Goal: Information Seeking & Learning: Find specific fact

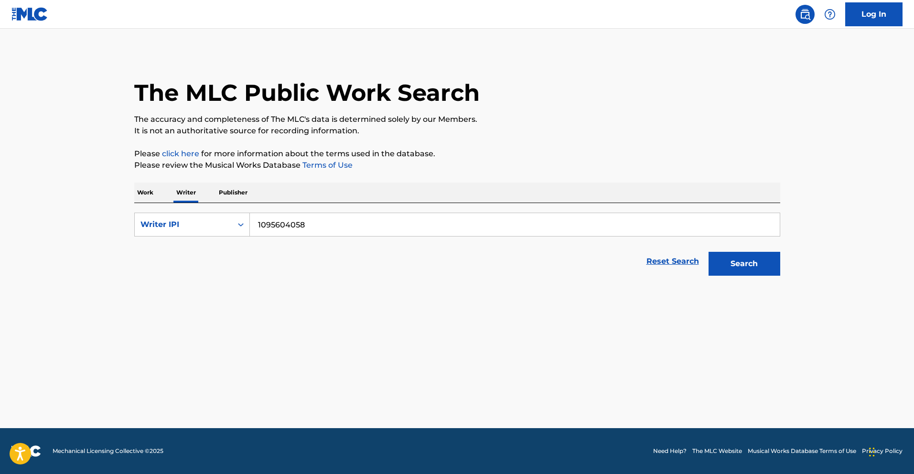
click at [761, 270] on button "Search" at bounding box center [744, 264] width 72 height 24
click at [146, 196] on p "Work" at bounding box center [145, 192] width 22 height 20
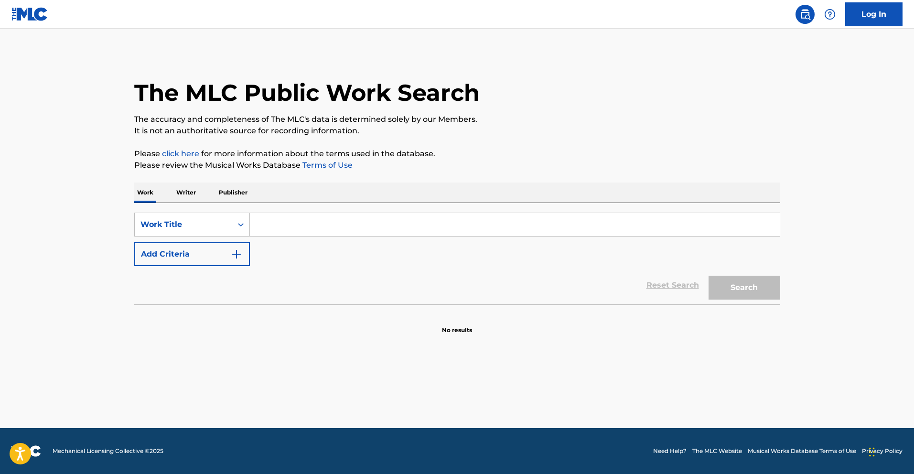
click at [184, 195] on p "Writer" at bounding box center [185, 192] width 25 height 20
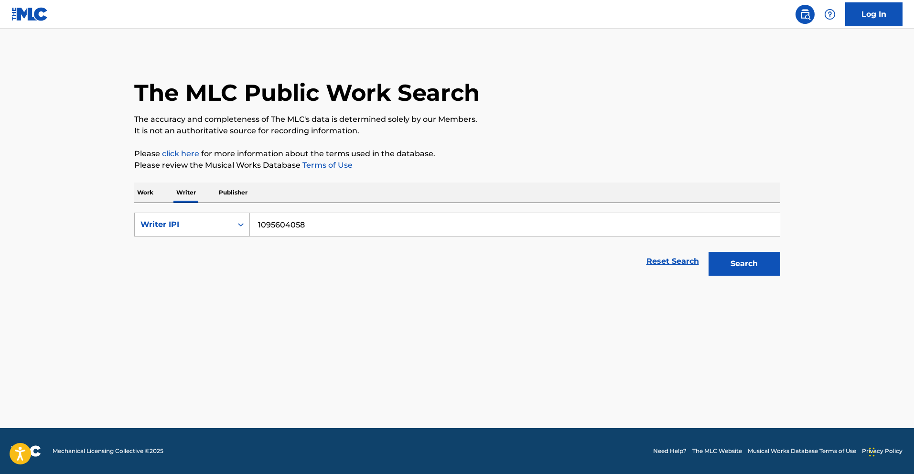
click at [214, 217] on div "Writer IPI" at bounding box center [183, 224] width 97 height 18
click at [194, 246] on div "Writer Name" at bounding box center [192, 248] width 115 height 24
click at [397, 219] on input "Search Form" at bounding box center [515, 224] width 530 height 23
paste input "[PERSON_NAME] [PERSON_NAME]"
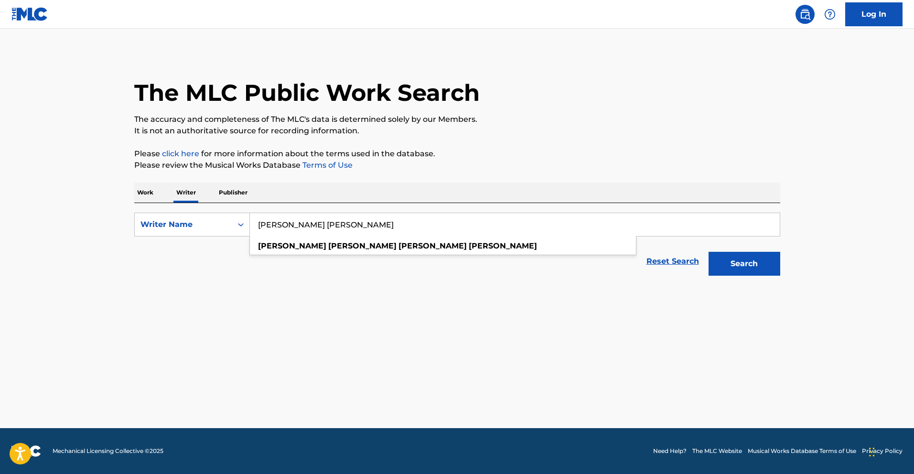
type input "[PERSON_NAME] [PERSON_NAME]"
click at [746, 261] on button "Search" at bounding box center [744, 264] width 72 height 24
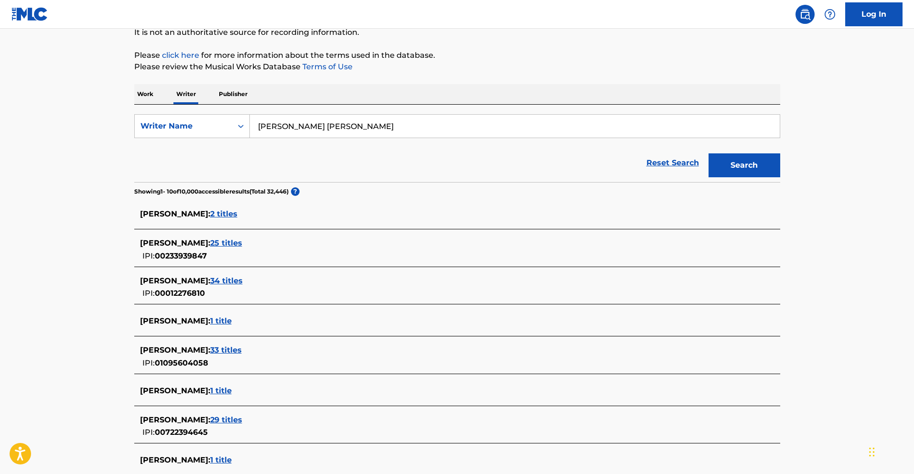
scroll to position [101, 0]
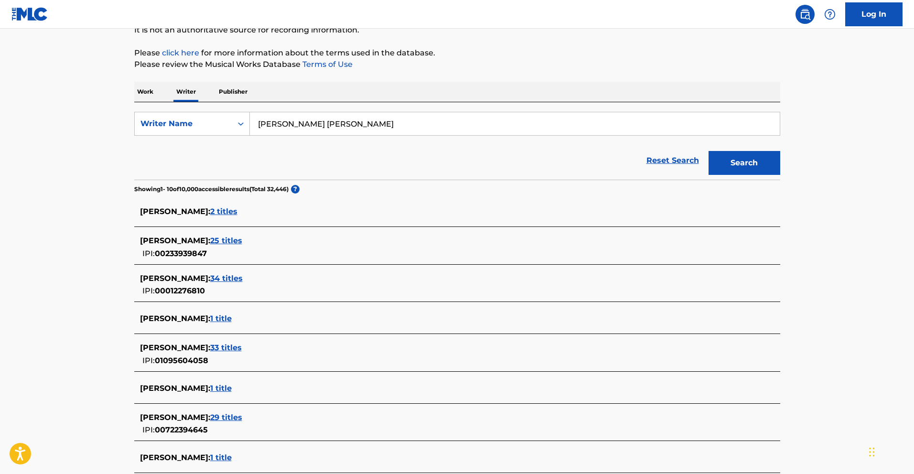
click at [242, 346] on span "33 titles" at bounding box center [226, 347] width 32 height 9
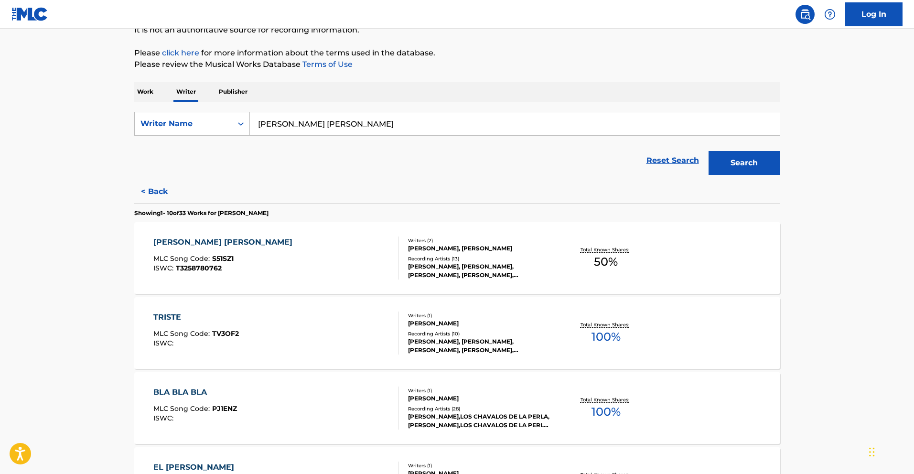
click at [234, 323] on div "TRISTE MLC Song Code : TV3OF2 ISWC :" at bounding box center [195, 332] width 85 height 43
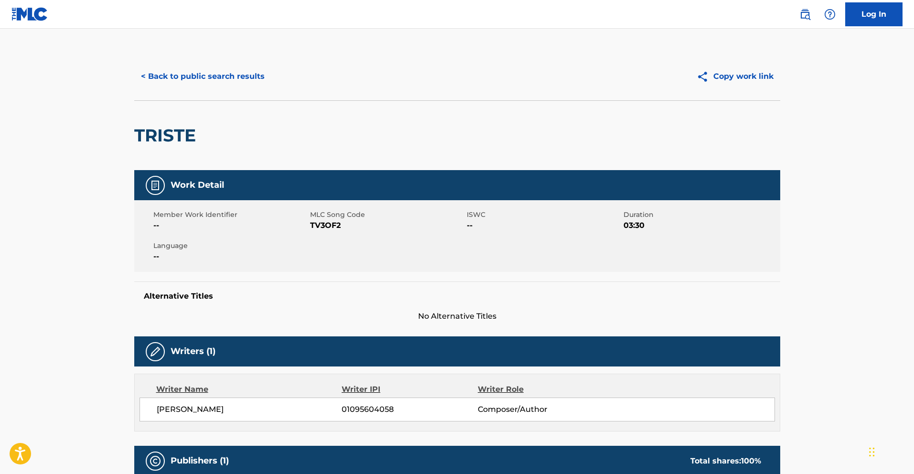
click at [226, 79] on button "< Back to public search results" at bounding box center [202, 76] width 137 height 24
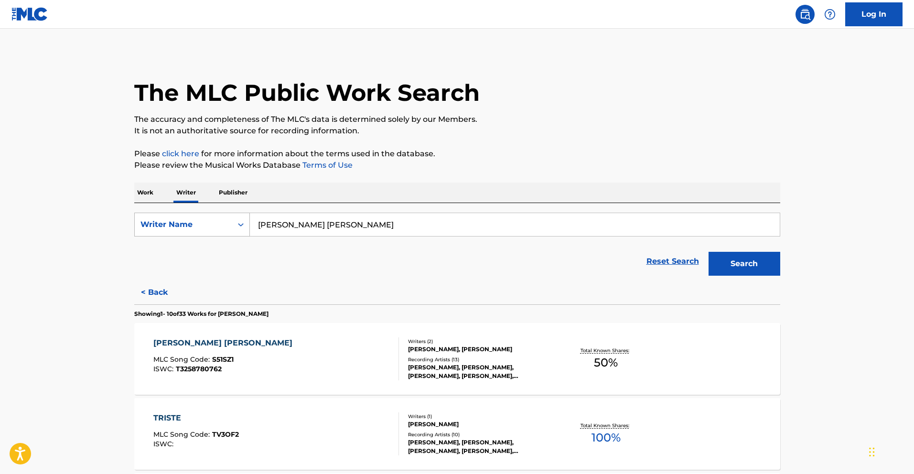
drag, startPoint x: 462, startPoint y: 221, endPoint x: 248, endPoint y: 217, distance: 213.5
click at [257, 217] on input "[PERSON_NAME] [PERSON_NAME]" at bounding box center [515, 224] width 530 height 23
paste input "[PERSON_NAME]"
type input "[PERSON_NAME] [PERSON_NAME]"
click at [738, 263] on button "Search" at bounding box center [744, 264] width 72 height 24
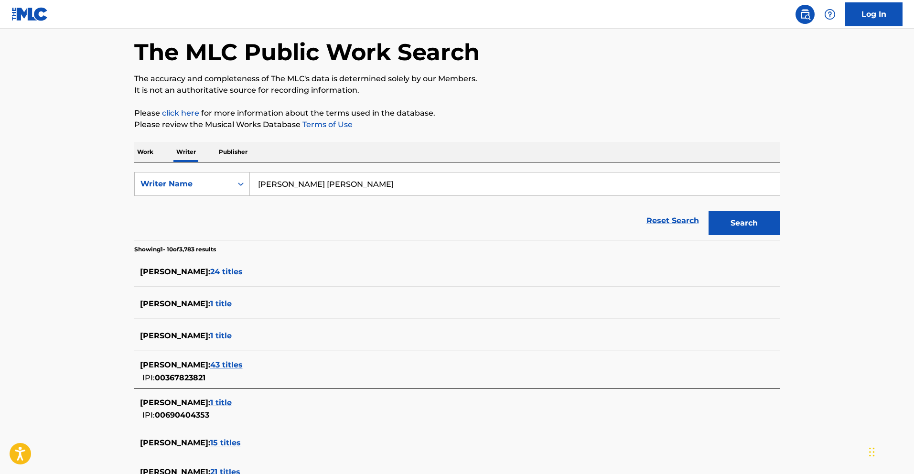
scroll to position [46, 0]
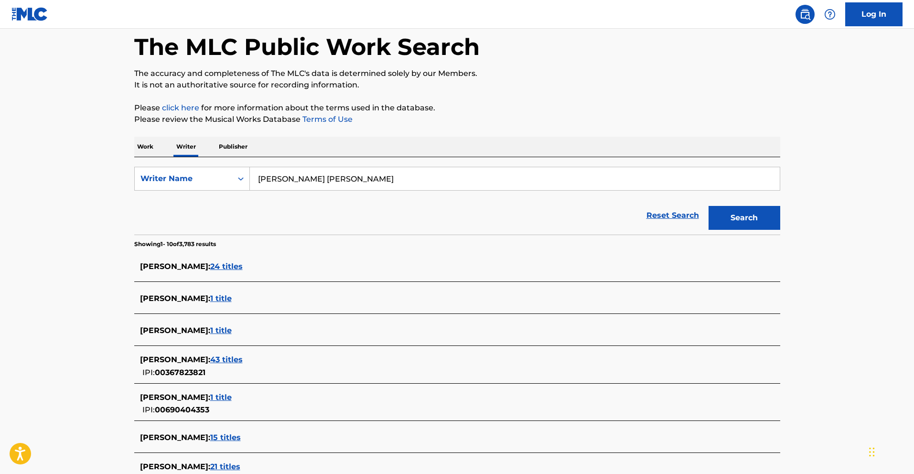
click at [243, 356] on span "43 titles" at bounding box center [226, 359] width 32 height 9
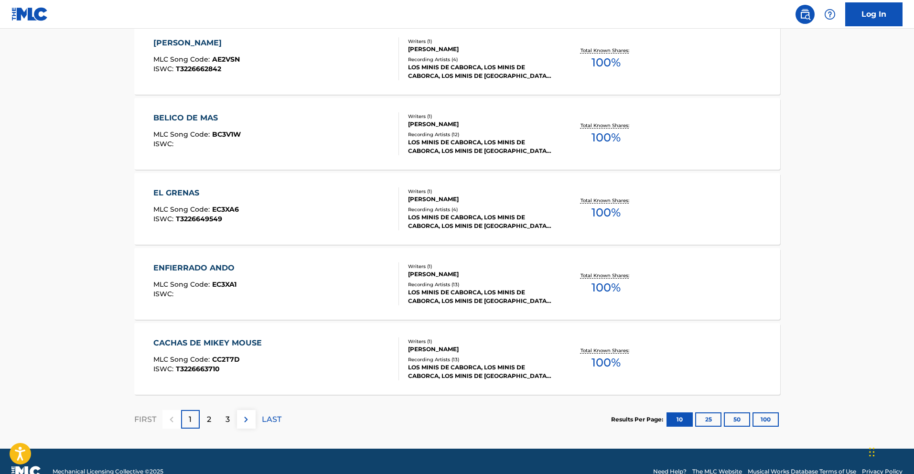
scroll to position [676, 0]
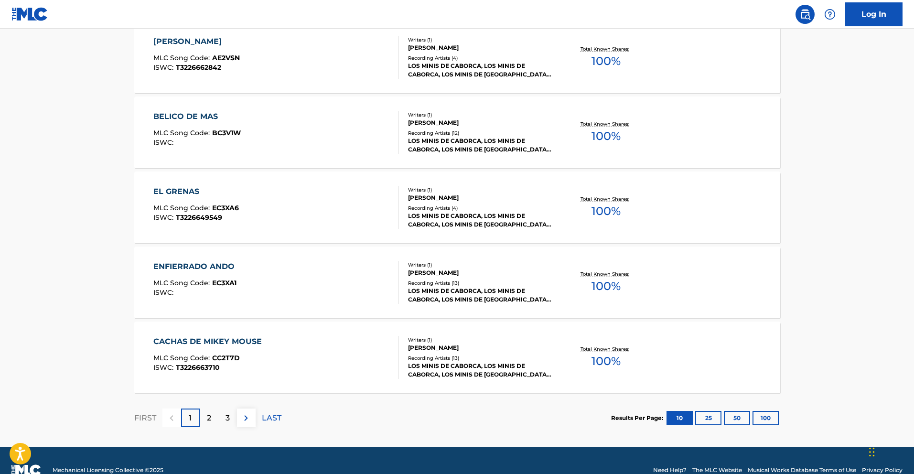
click at [735, 414] on button "50" at bounding box center [737, 418] width 26 height 14
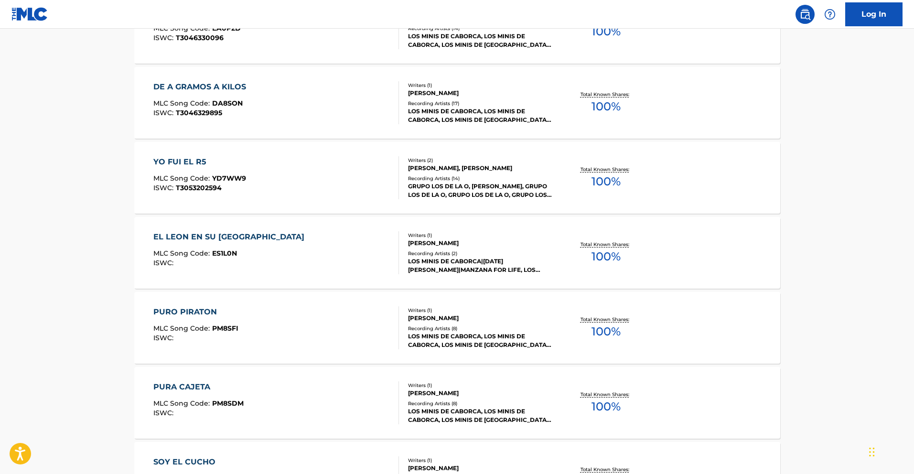
scroll to position [2731, 0]
click at [254, 235] on div "EL LEON EN SU [GEOGRAPHIC_DATA]" at bounding box center [231, 236] width 156 height 11
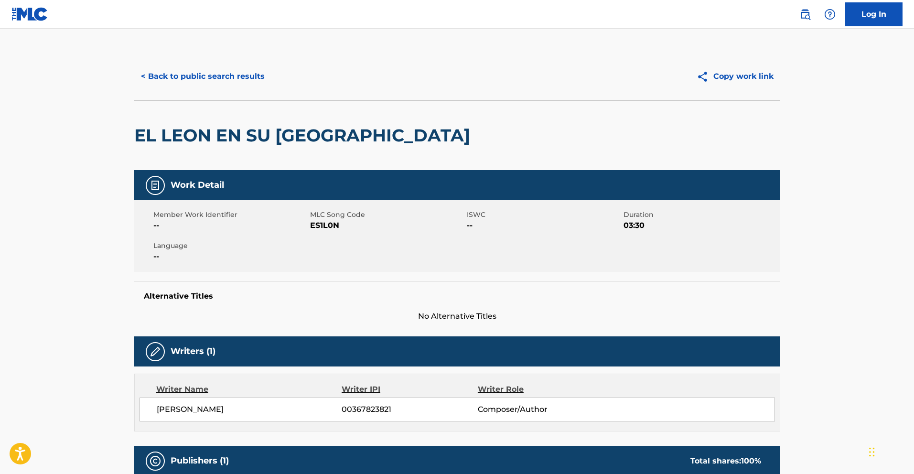
click at [214, 79] on button "< Back to public search results" at bounding box center [202, 76] width 137 height 24
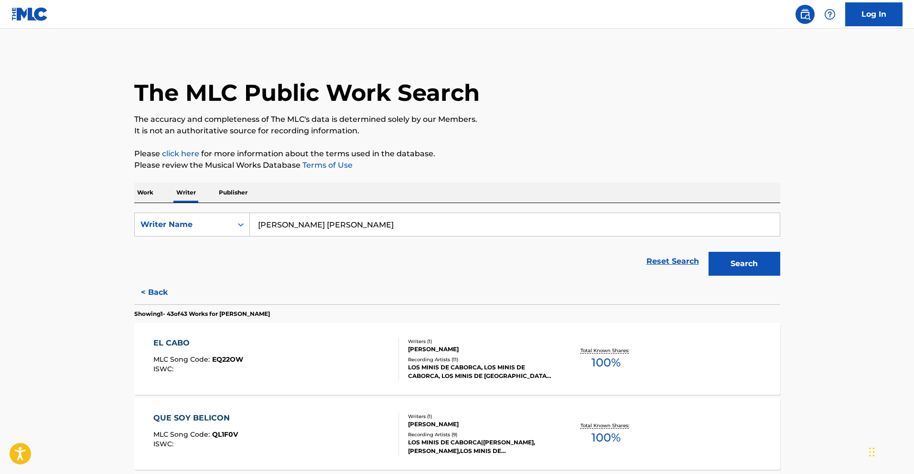
drag, startPoint x: 368, startPoint y: 227, endPoint x: 262, endPoint y: 222, distance: 106.6
click at [263, 222] on input "[PERSON_NAME] [PERSON_NAME]" at bounding box center [515, 224] width 530 height 23
paste input "Pura Cajeta"
drag, startPoint x: 328, startPoint y: 231, endPoint x: 179, endPoint y: 213, distance: 150.0
click at [179, 213] on div "SearchWithCriteria00c1ccd2-3c1a-4620-902d-658dad8e7726 Writer Name RPura Cajeta" at bounding box center [457, 225] width 646 height 24
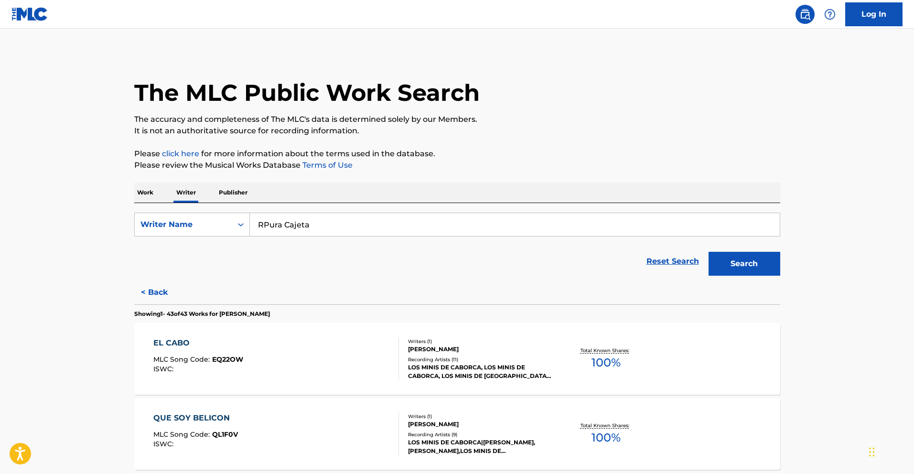
paste input "Search Form"
type input "Pura Cajeta"
click at [430, 265] on div "Reset Search Search" at bounding box center [457, 261] width 646 height 38
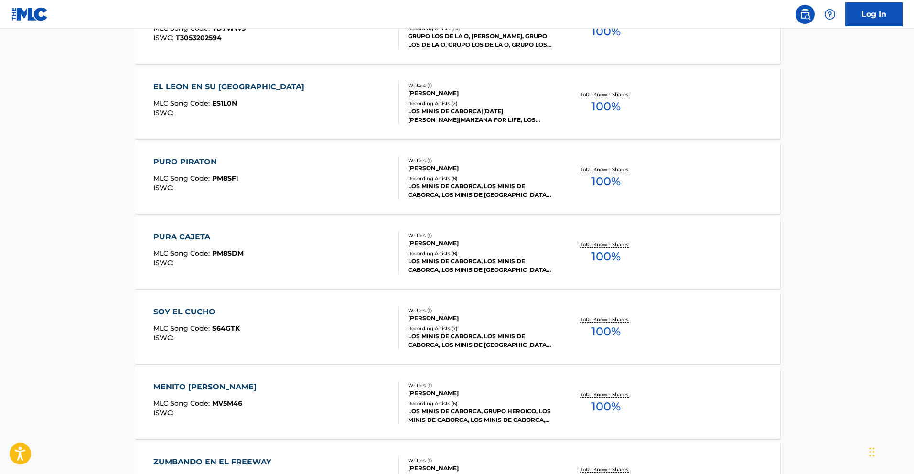
click at [205, 239] on div "PURA CAJETA" at bounding box center [198, 236] width 90 height 11
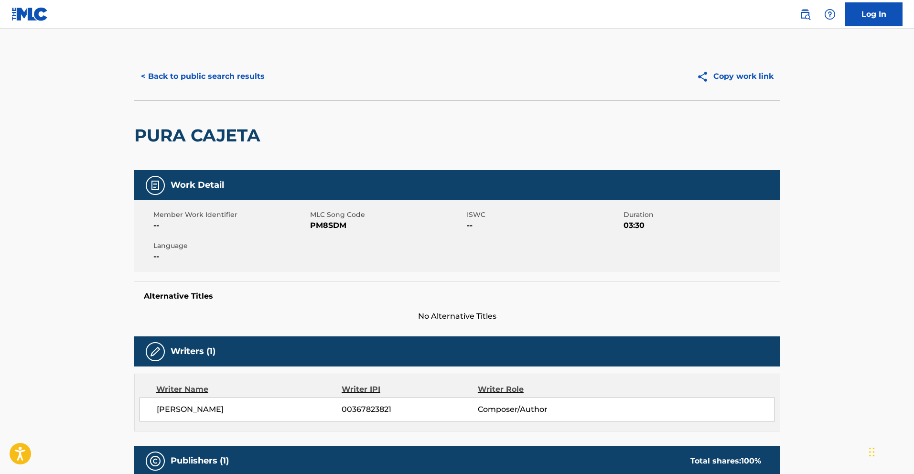
click at [233, 80] on button "< Back to public search results" at bounding box center [202, 76] width 137 height 24
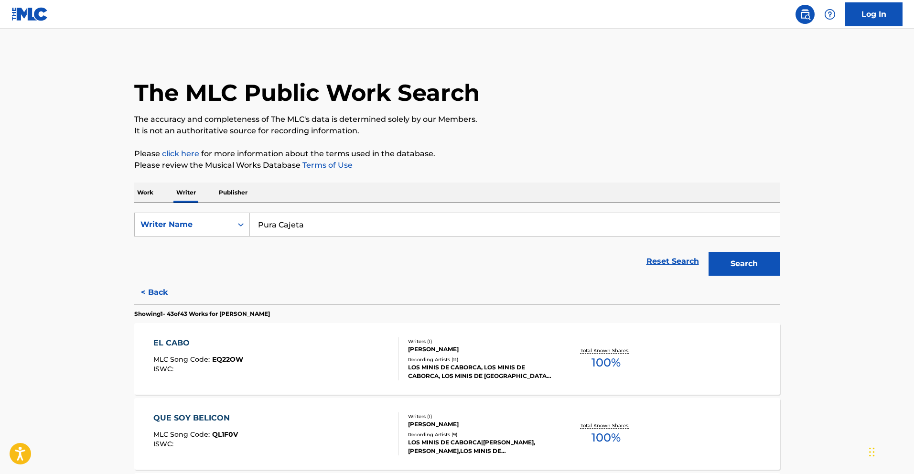
scroll to position [3105, 0]
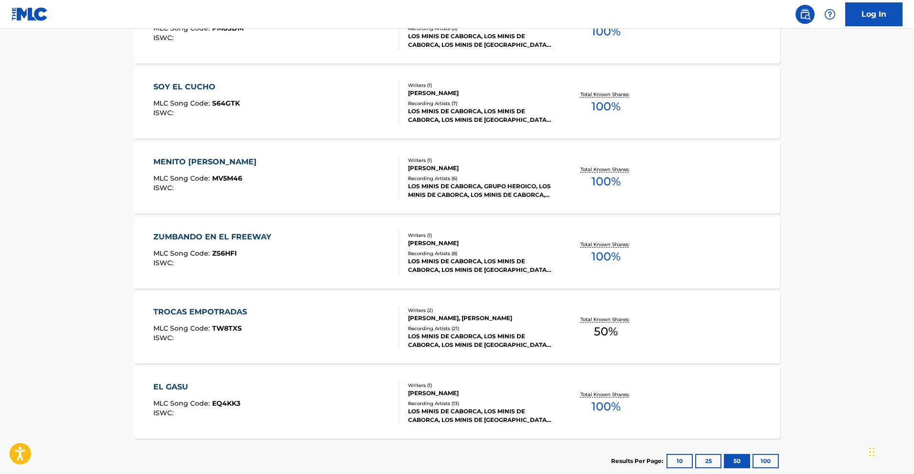
click at [221, 242] on div "ZUMBANDO EN EL FREEWAY" at bounding box center [214, 236] width 123 height 11
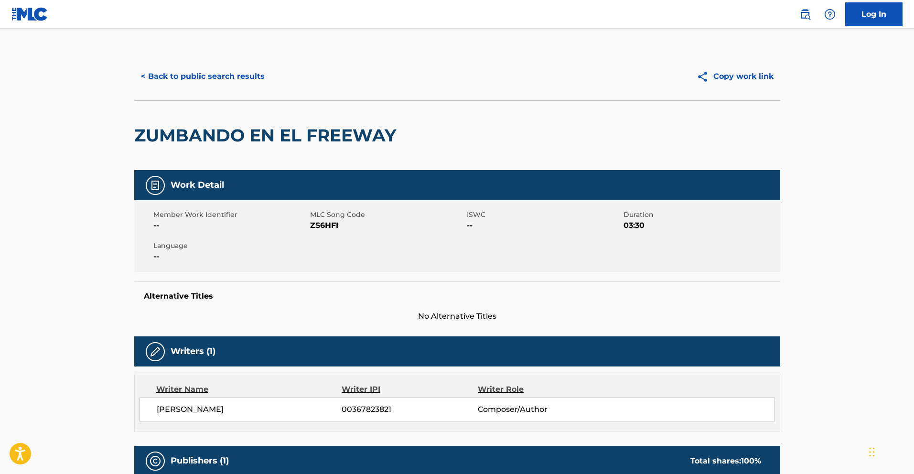
click at [242, 77] on button "< Back to public search results" at bounding box center [202, 76] width 137 height 24
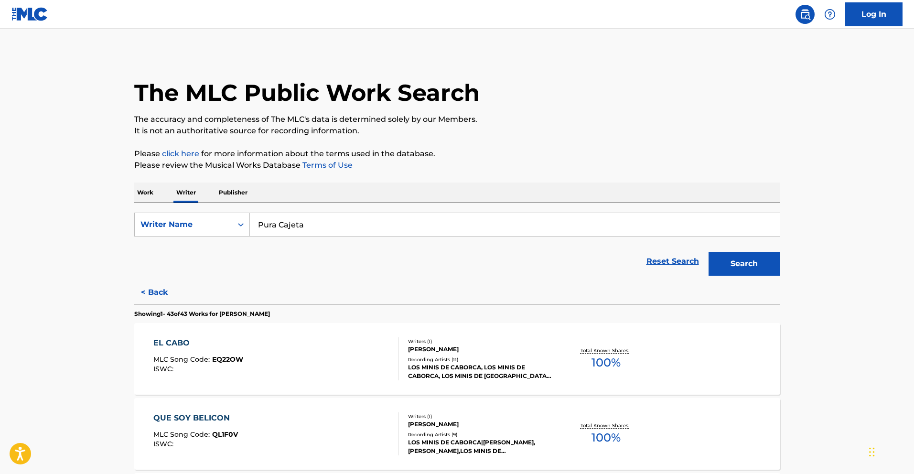
scroll to position [3031, 0]
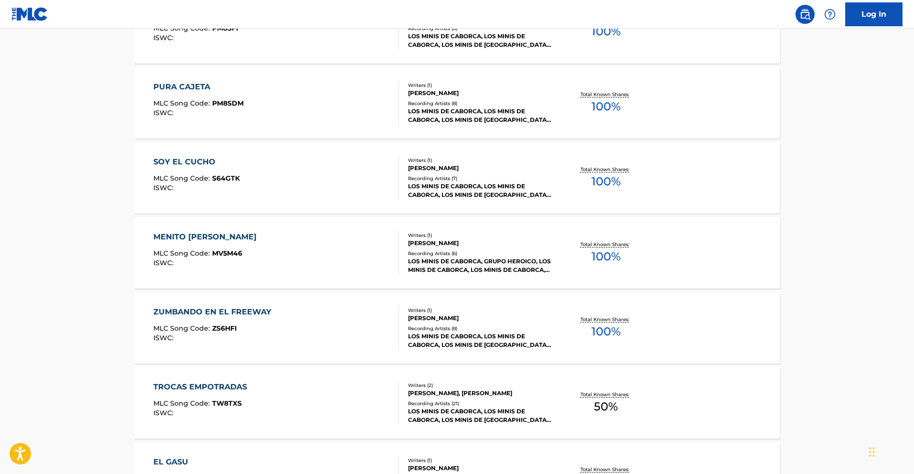
click at [195, 239] on div "MENITO [PERSON_NAME]" at bounding box center [207, 236] width 108 height 11
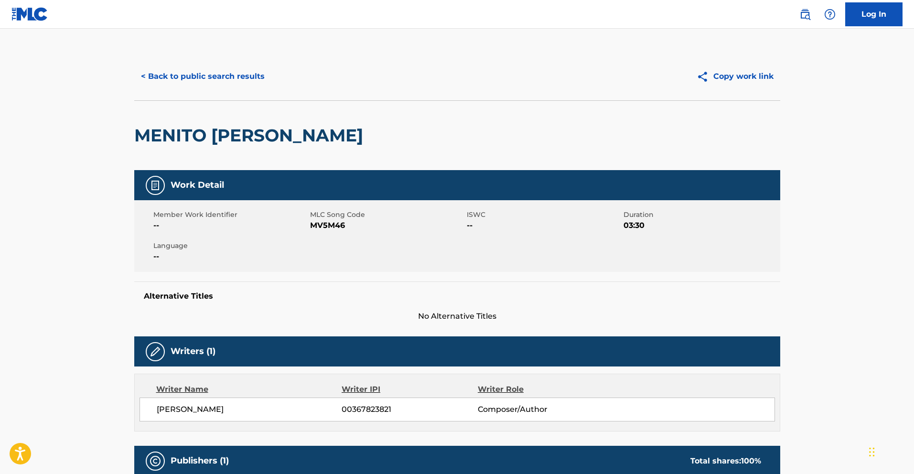
click at [238, 77] on button "< Back to public search results" at bounding box center [202, 76] width 137 height 24
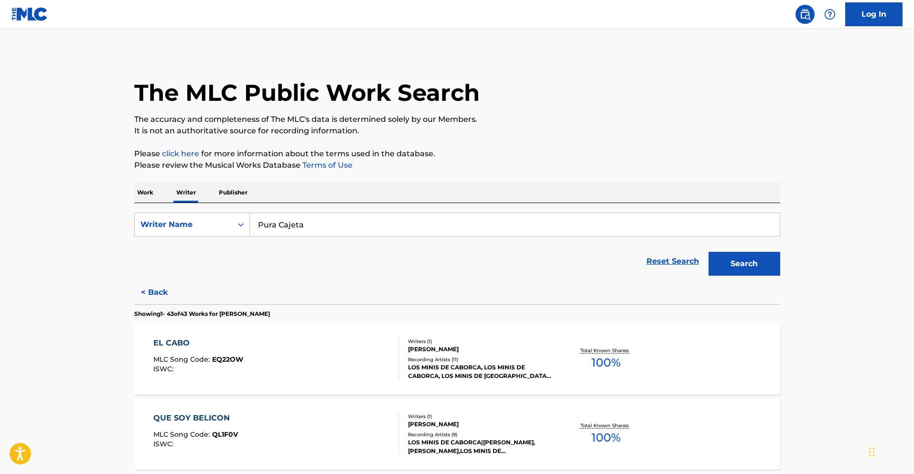
scroll to position [2956, 0]
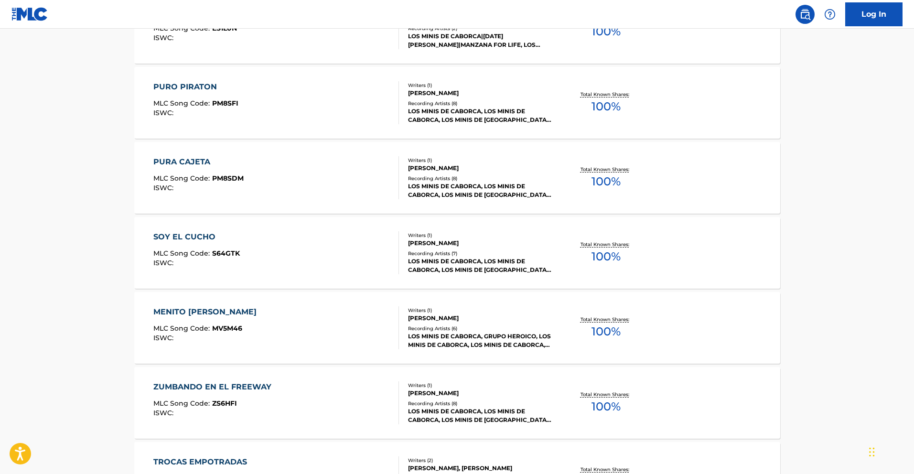
click at [204, 232] on div "SOY EL CUCHO" at bounding box center [196, 236] width 86 height 11
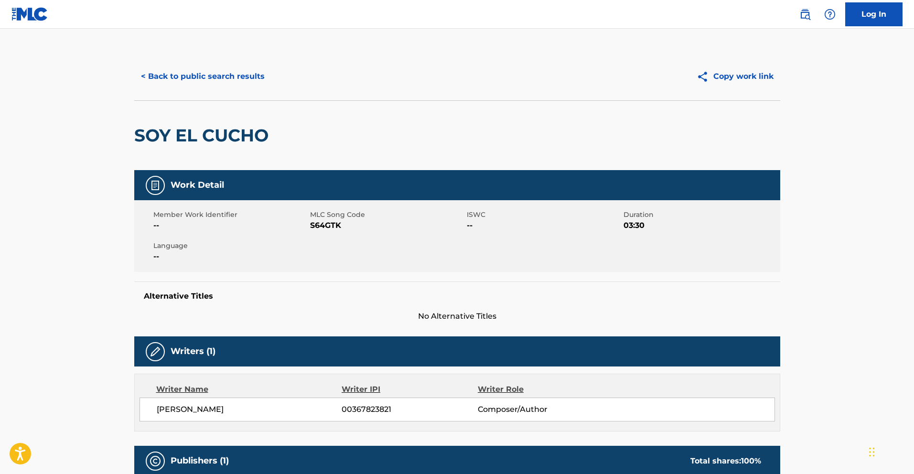
click at [191, 75] on button "< Back to public search results" at bounding box center [202, 76] width 137 height 24
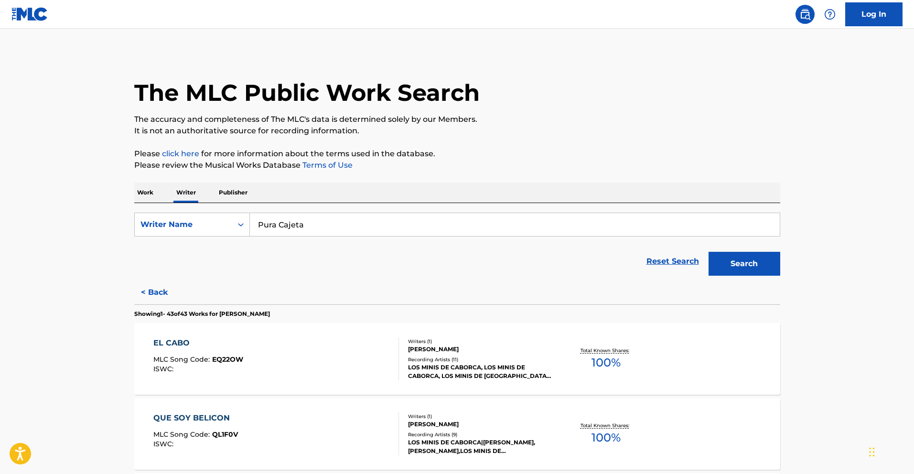
scroll to position [2806, 0]
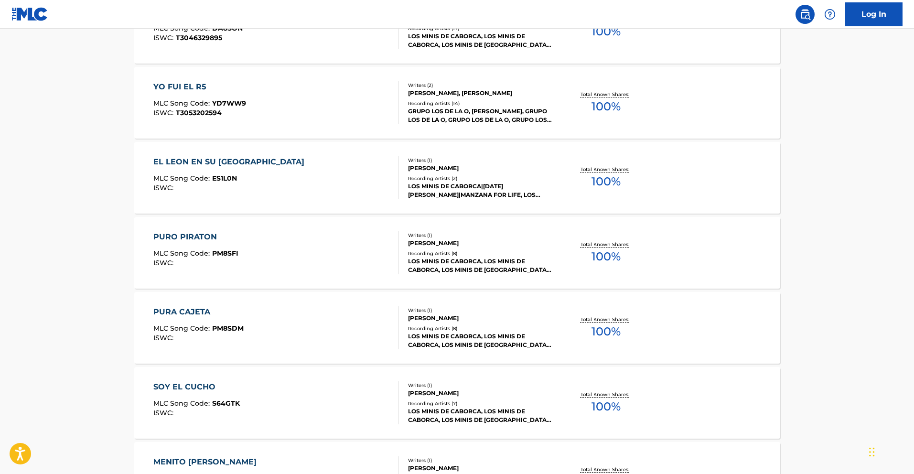
click at [206, 235] on div "PURO PIRATON" at bounding box center [195, 236] width 85 height 11
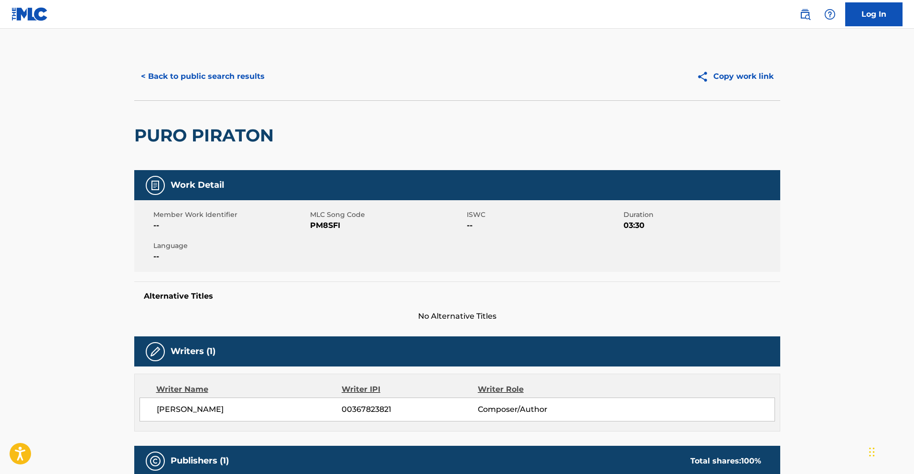
scroll to position [2, 0]
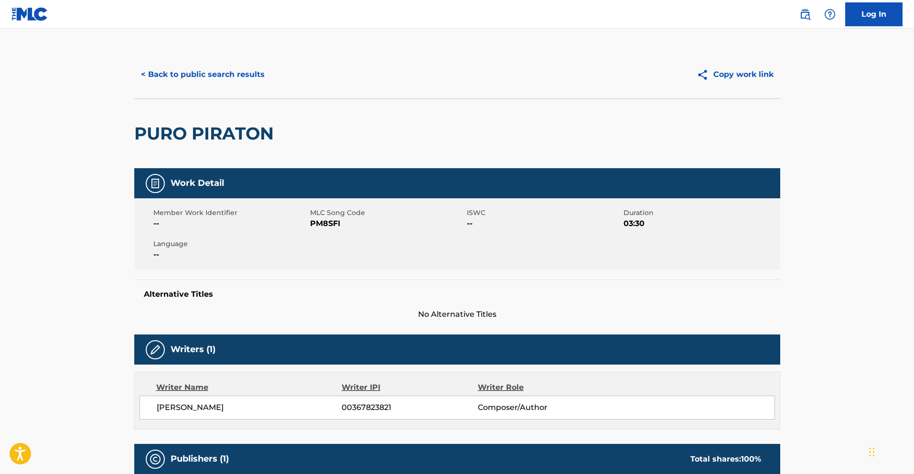
click at [220, 77] on button "< Back to public search results" at bounding box center [202, 75] width 137 height 24
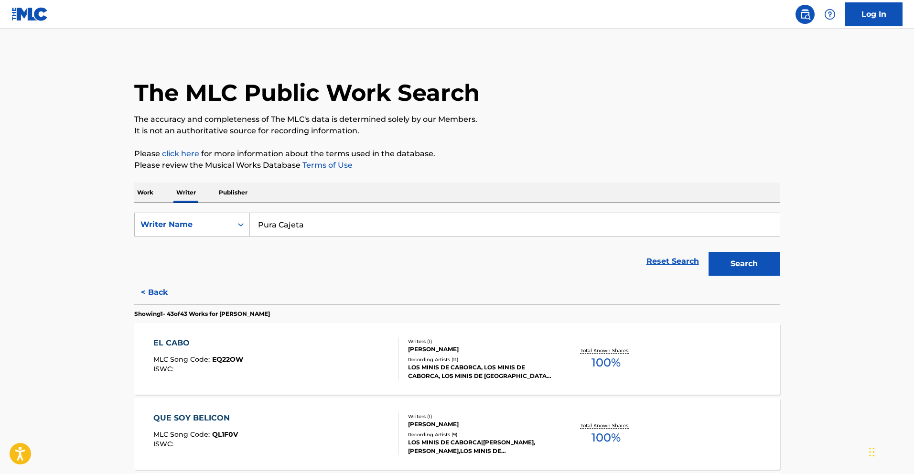
scroll to position [3166, 0]
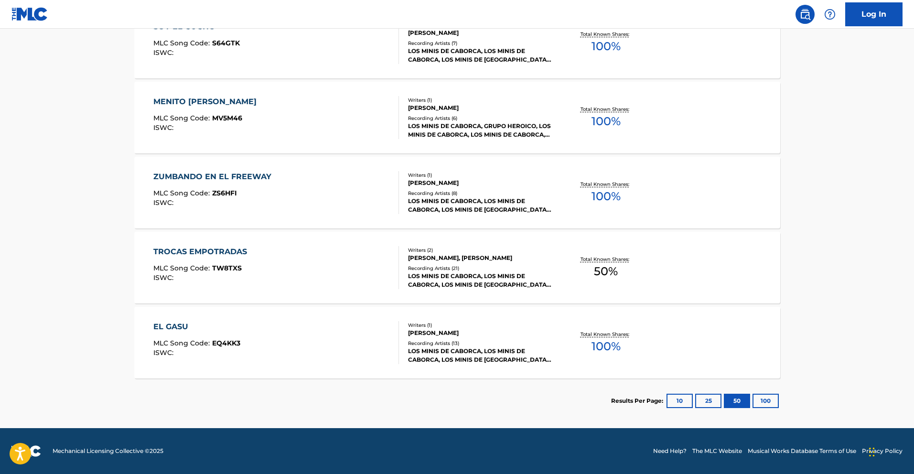
click at [178, 328] on div "EL GASU" at bounding box center [196, 326] width 87 height 11
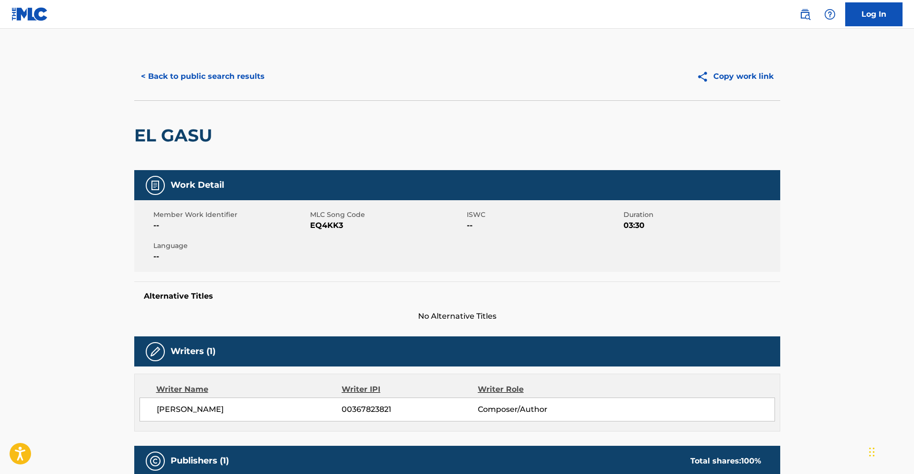
click at [154, 76] on button "< Back to public search results" at bounding box center [202, 76] width 137 height 24
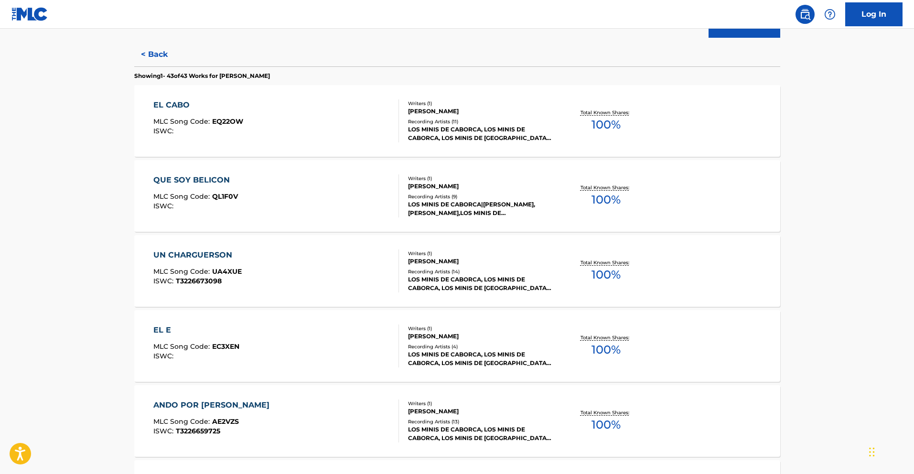
scroll to position [250, 0]
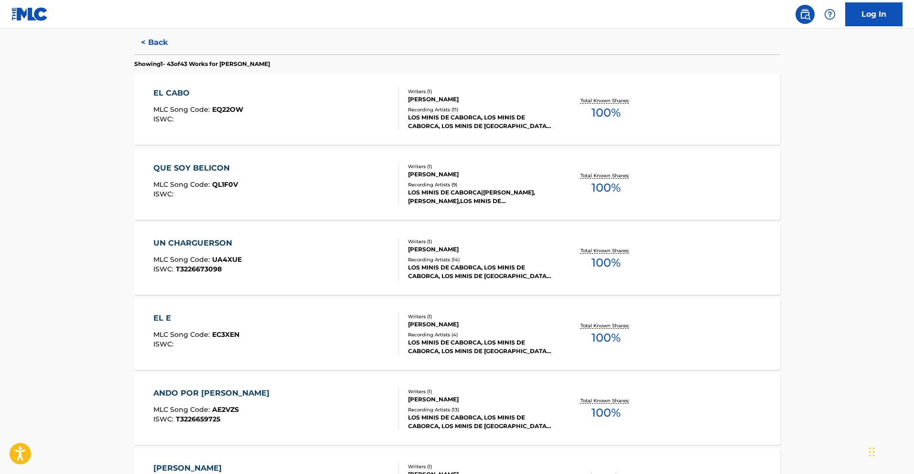
click at [182, 97] on div "EL CABO" at bounding box center [198, 92] width 90 height 11
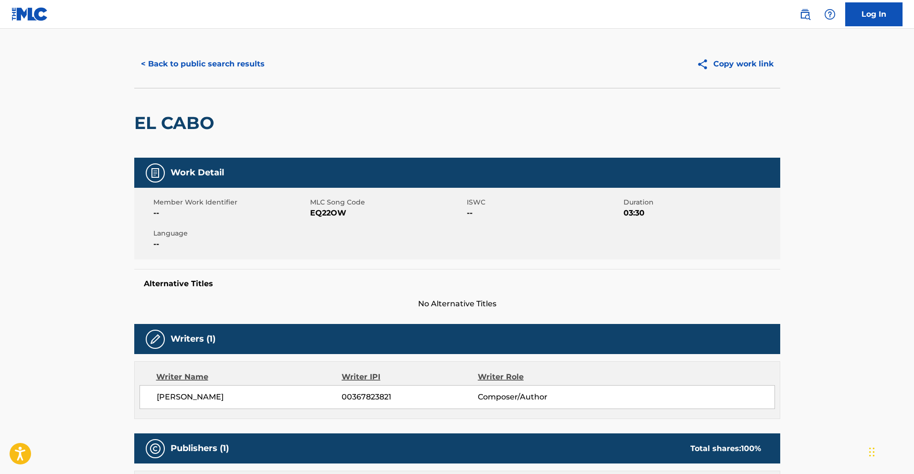
scroll to position [11, 0]
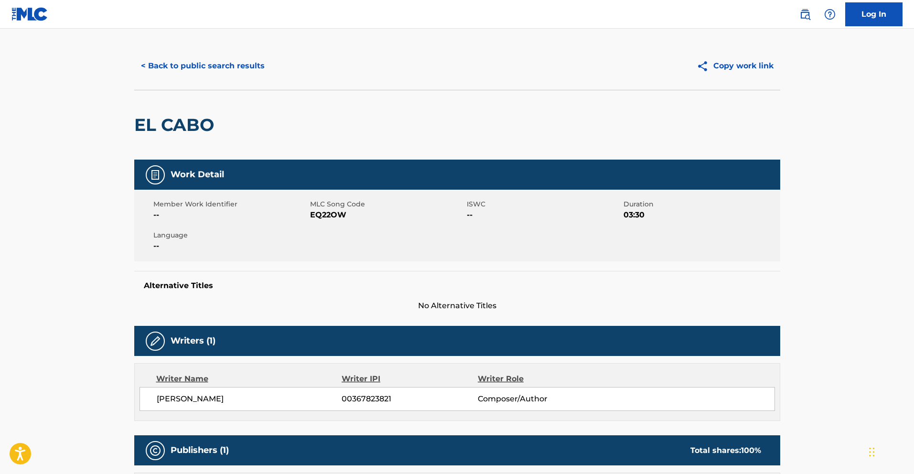
click at [226, 72] on button "< Back to public search results" at bounding box center [202, 66] width 137 height 24
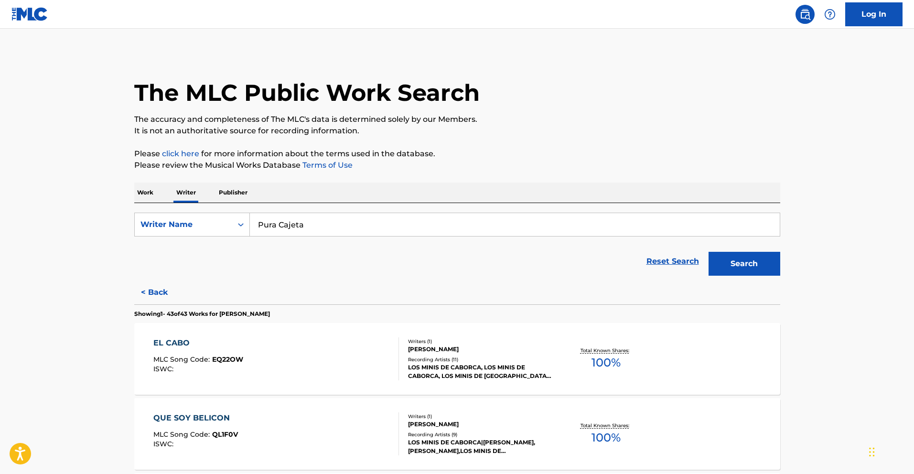
click at [224, 416] on div "QUE SOY BELICON" at bounding box center [195, 417] width 85 height 11
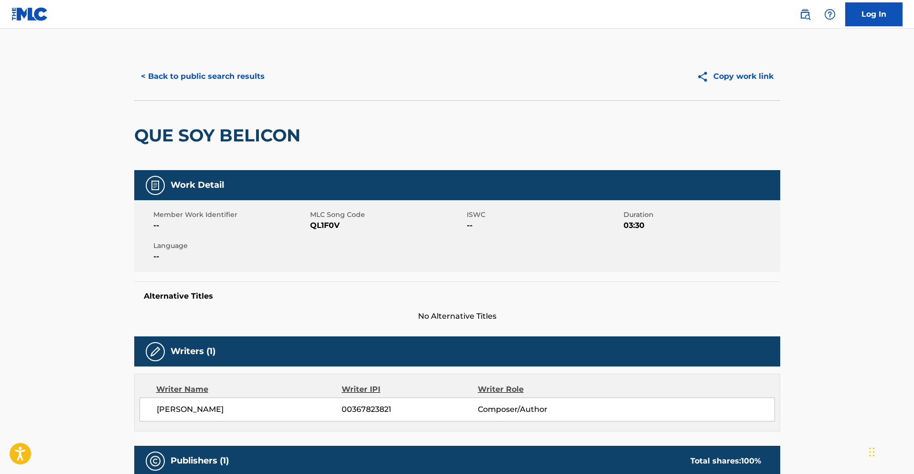
click at [185, 75] on button "< Back to public search results" at bounding box center [202, 76] width 137 height 24
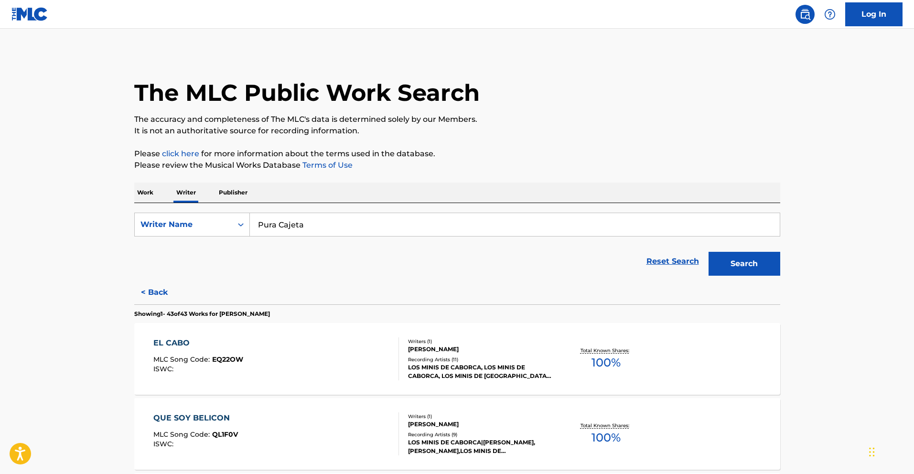
scroll to position [481, 0]
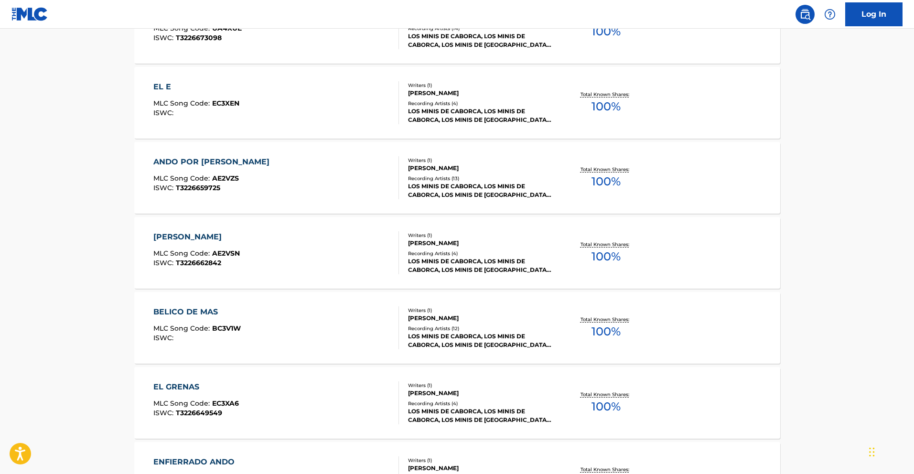
click at [198, 234] on div "[PERSON_NAME]" at bounding box center [196, 236] width 86 height 11
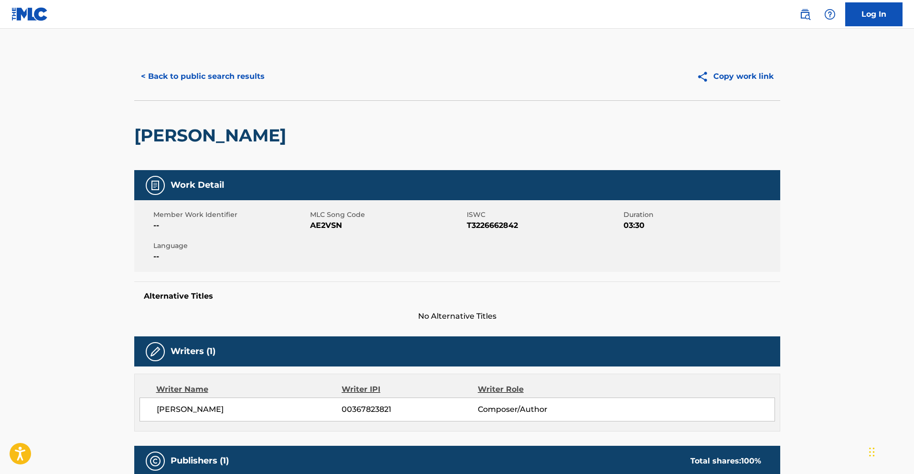
click at [219, 73] on button "< Back to public search results" at bounding box center [202, 76] width 137 height 24
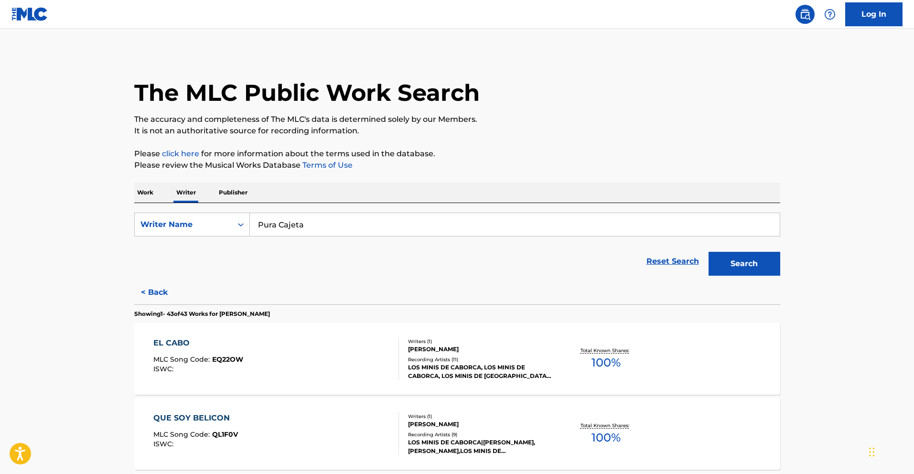
scroll to position [2131, 0]
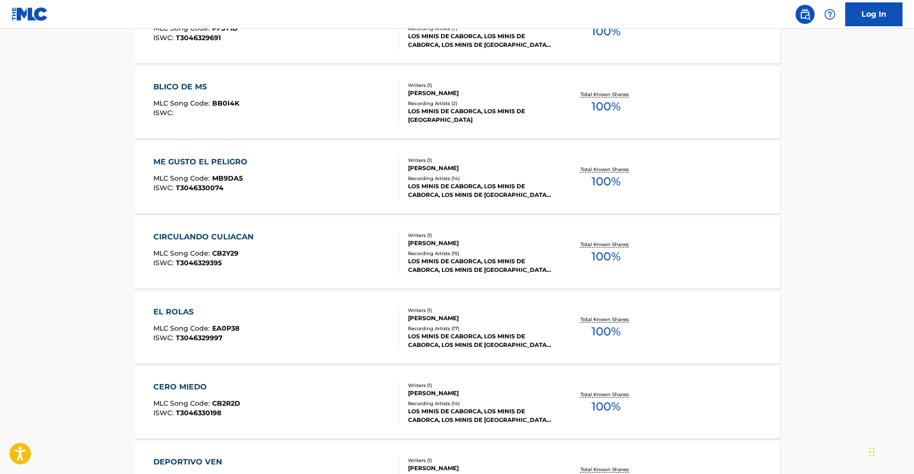
click at [235, 235] on div "CIRCULANDO CULIACAN" at bounding box center [205, 236] width 105 height 11
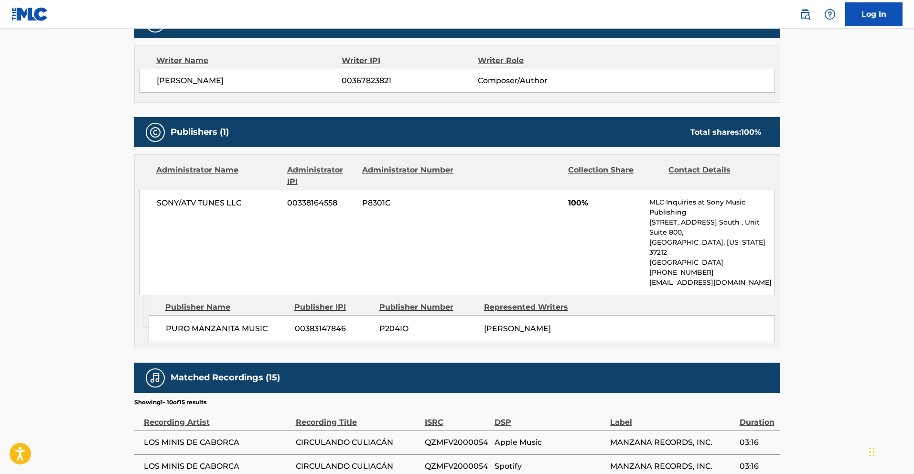
scroll to position [330, 0]
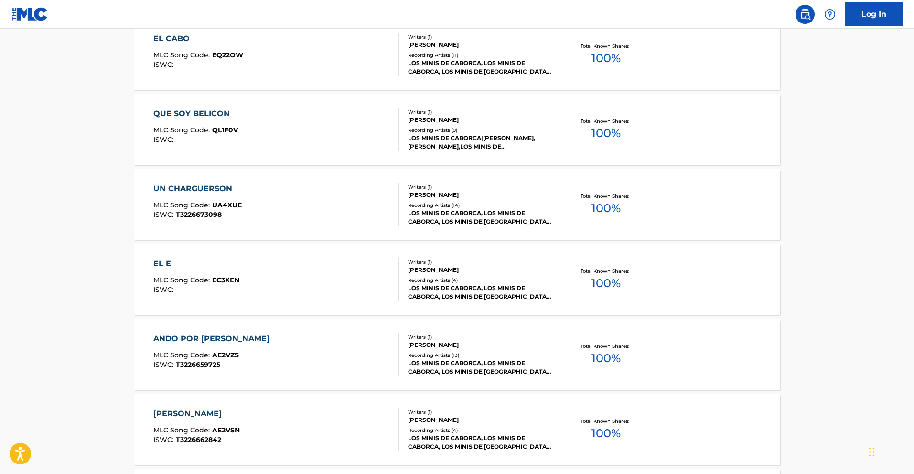
scroll to position [2131, 0]
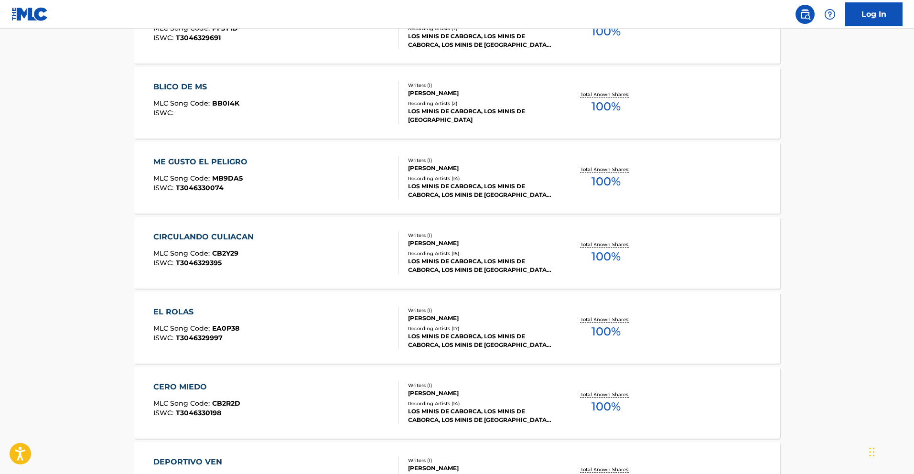
click at [235, 235] on div "CIRCULANDO CULIACAN" at bounding box center [205, 236] width 105 height 11
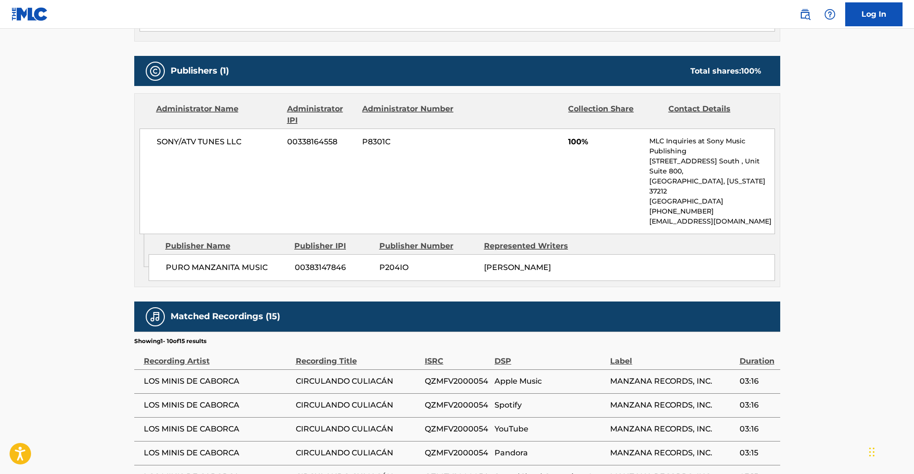
scroll to position [394, 0]
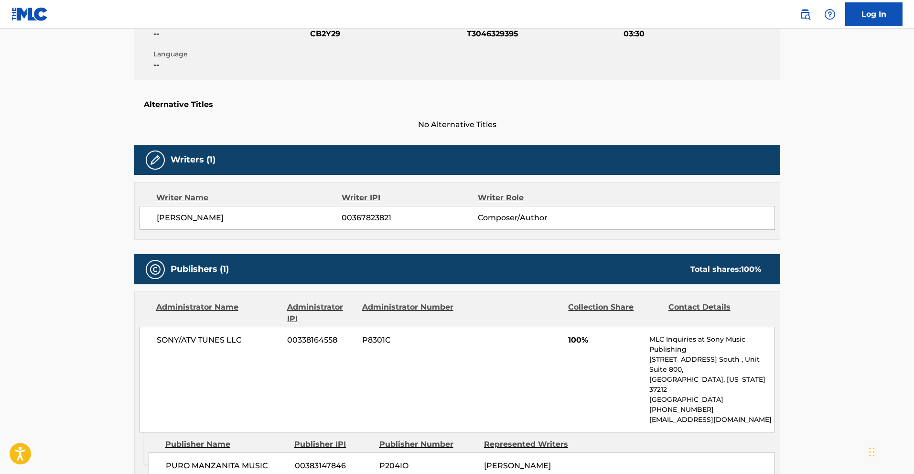
scroll to position [195, 0]
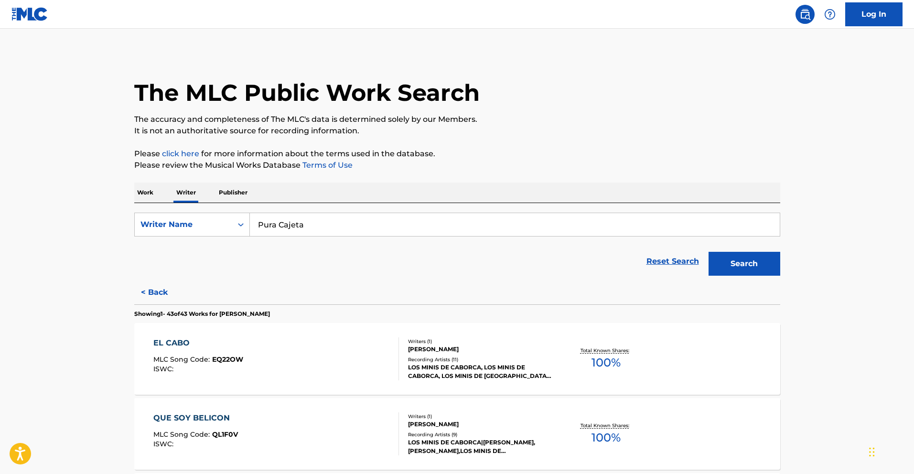
scroll to position [1606, 0]
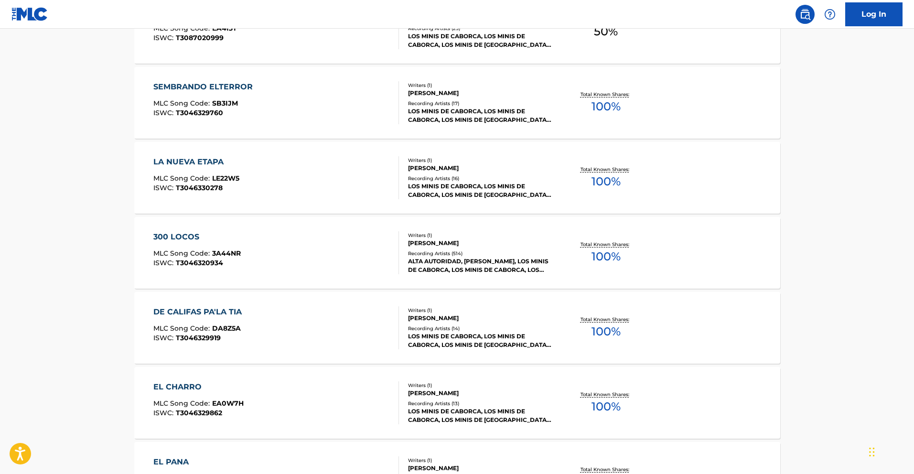
click at [192, 235] on div "300 LOCOS" at bounding box center [196, 236] width 87 height 11
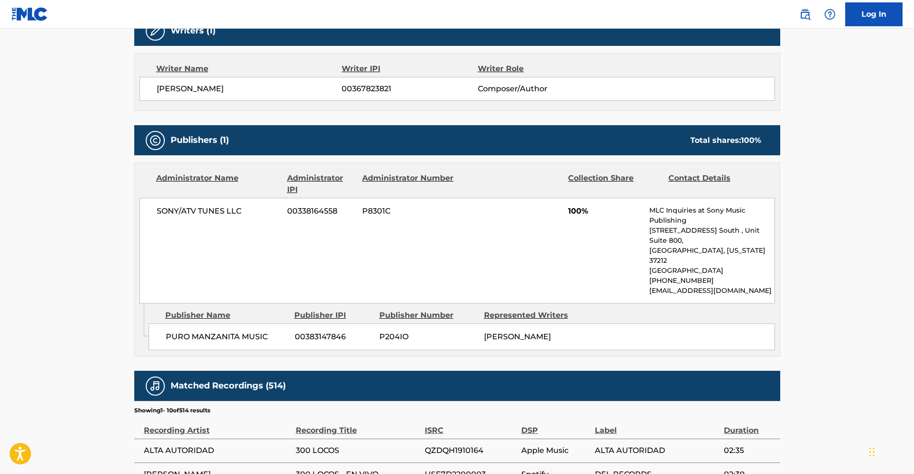
scroll to position [321, 0]
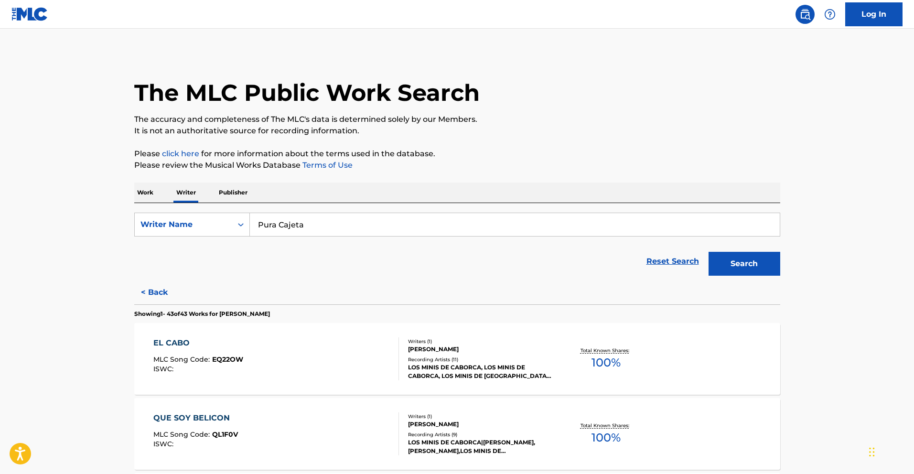
scroll to position [556, 0]
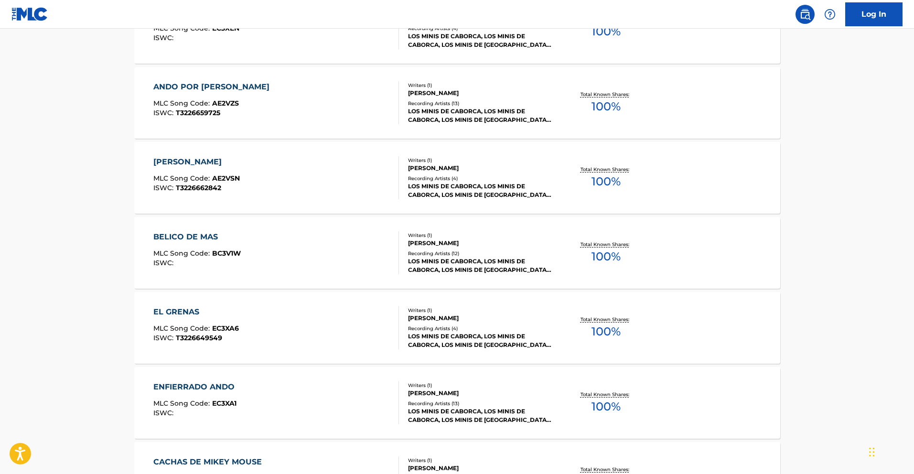
click at [185, 235] on div "BELICO DE MAS" at bounding box center [196, 236] width 87 height 11
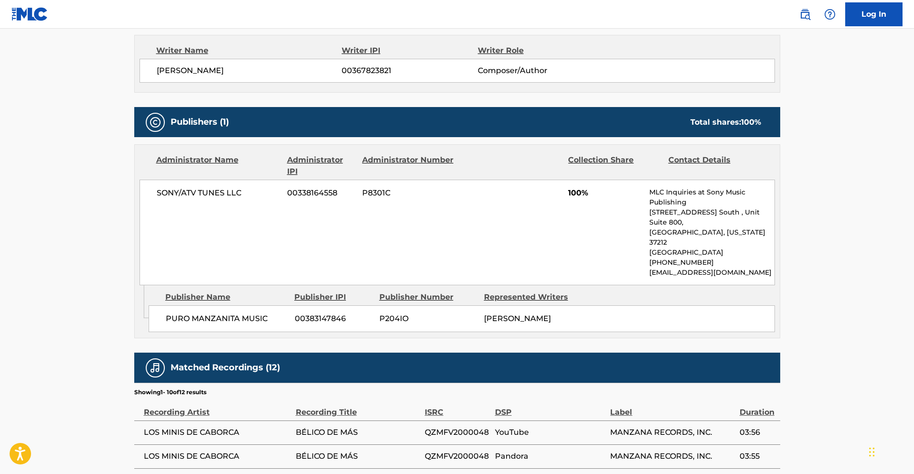
scroll to position [392, 0]
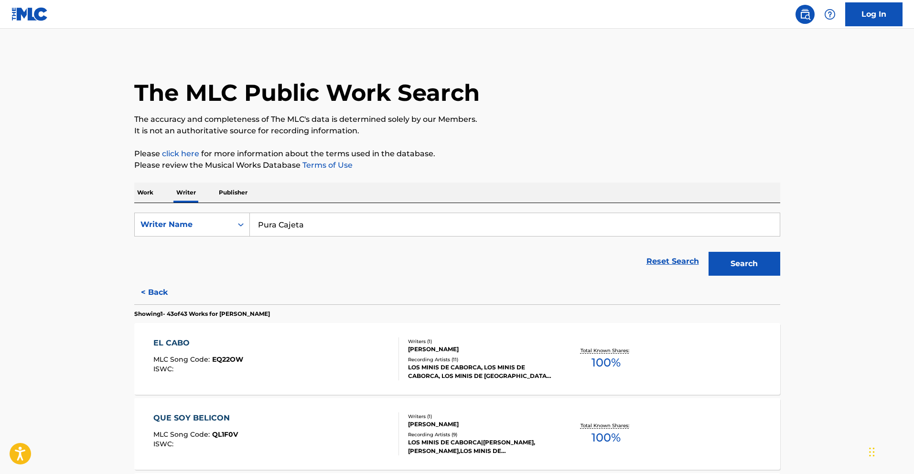
scroll to position [781, 0]
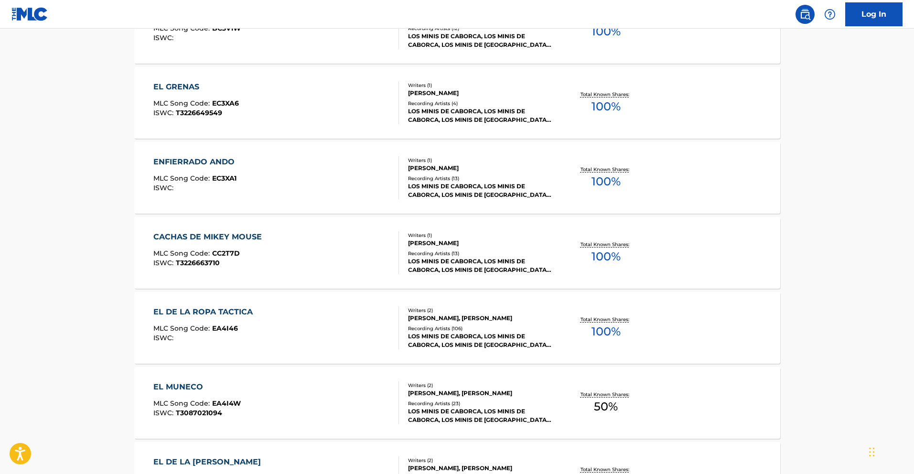
click at [236, 239] on div "CACHAS DE MIKEY MOUSE" at bounding box center [209, 236] width 113 height 11
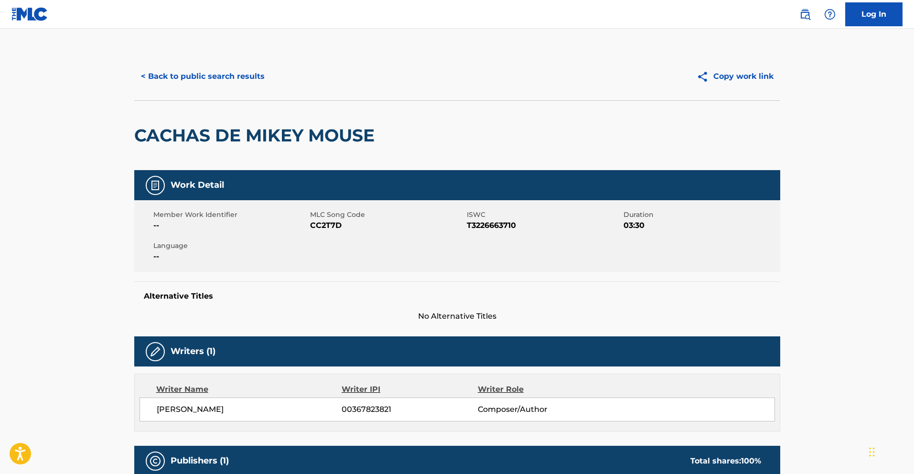
click at [191, 75] on button "< Back to public search results" at bounding box center [202, 76] width 137 height 24
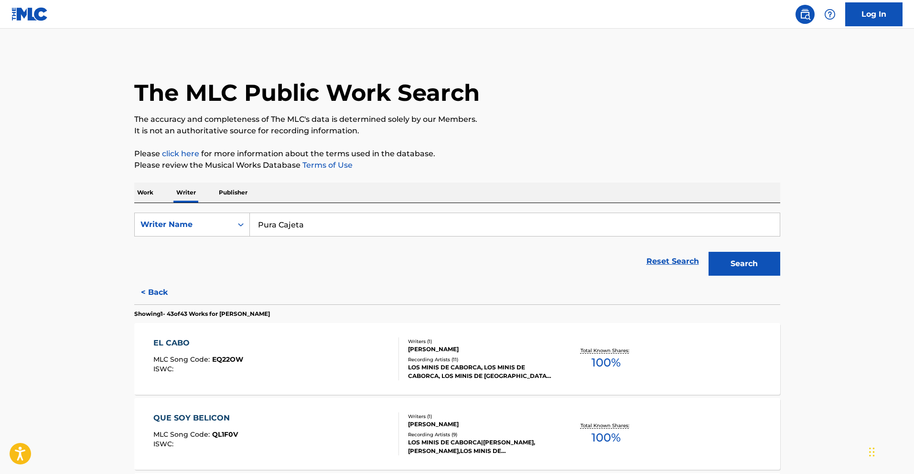
scroll to position [1531, 0]
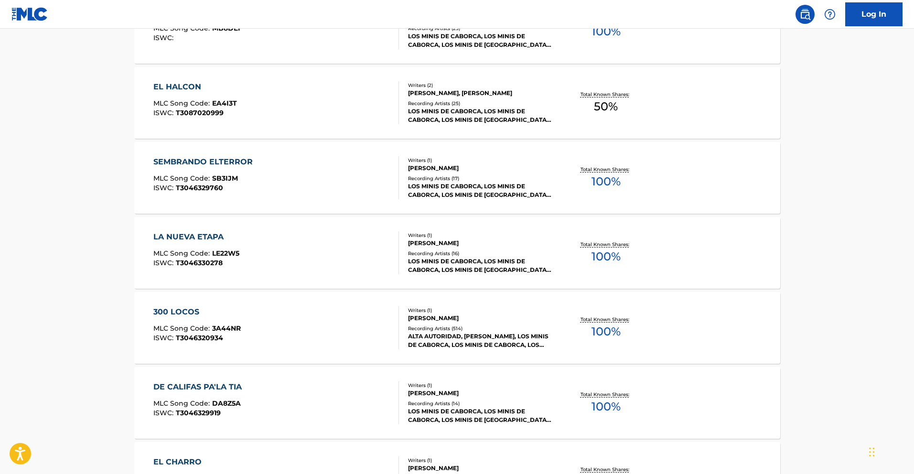
click at [206, 234] on div "LA NUEVA ETAPA" at bounding box center [196, 236] width 86 height 11
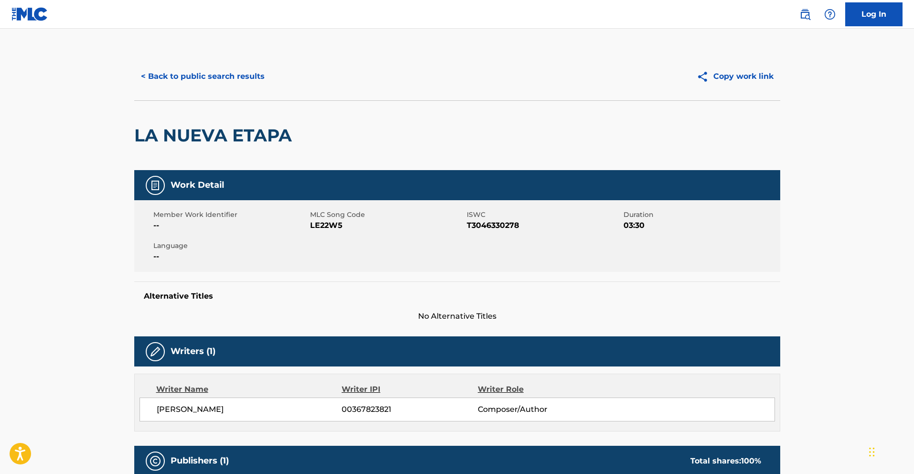
click at [202, 76] on button "< Back to public search results" at bounding box center [202, 76] width 137 height 24
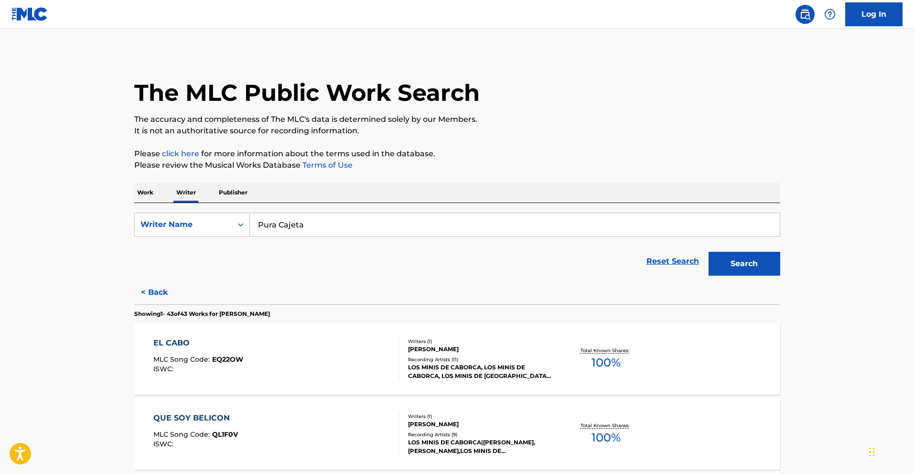
scroll to position [331, 0]
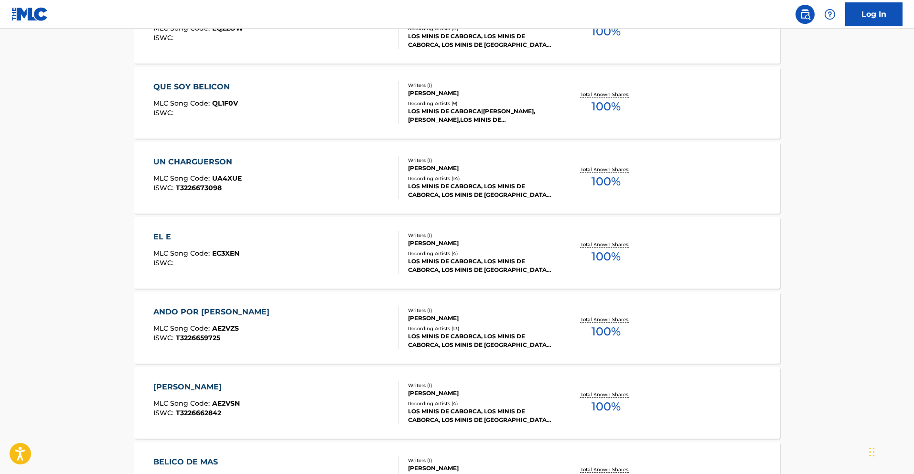
click at [161, 240] on div "EL E" at bounding box center [196, 236] width 86 height 11
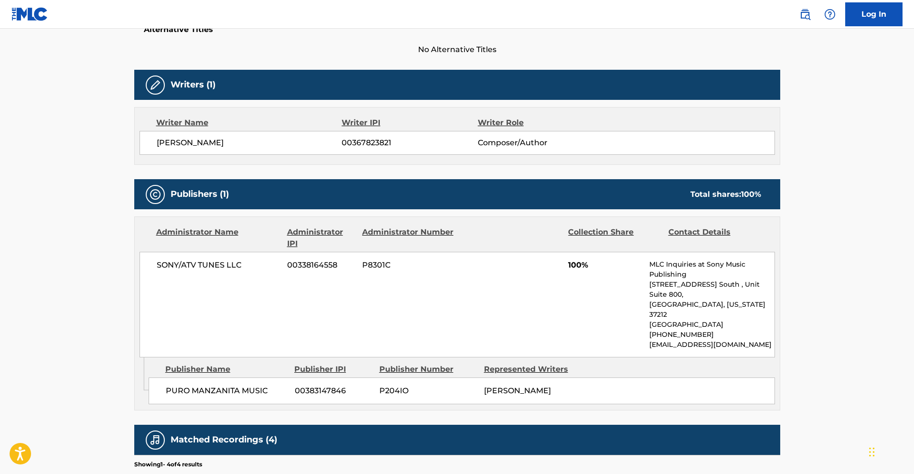
scroll to position [296, 0]
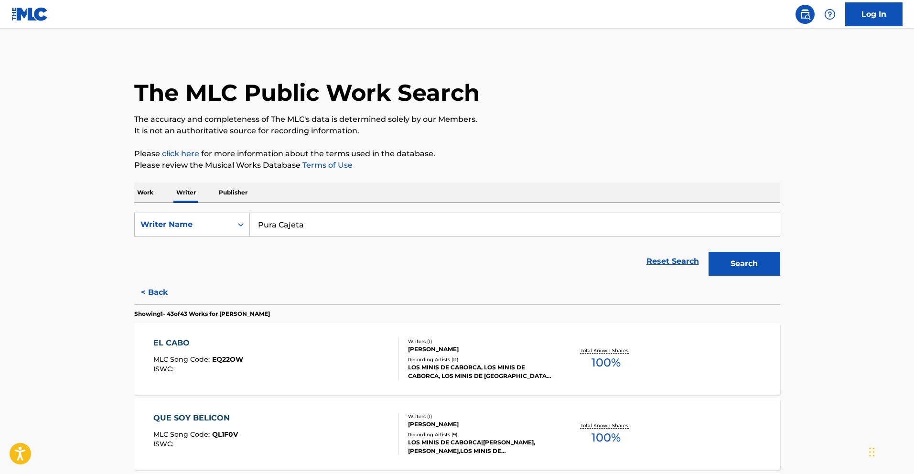
scroll to position [1906, 0]
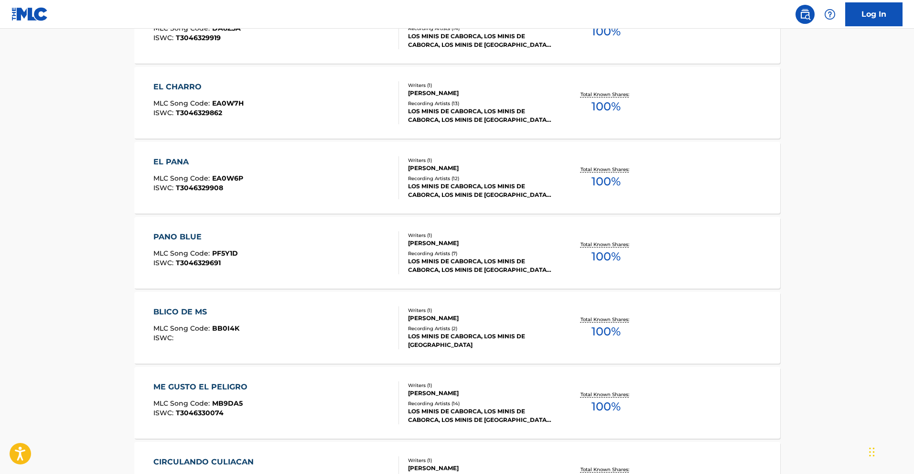
click at [176, 233] on div "PANO BLUE" at bounding box center [195, 236] width 85 height 11
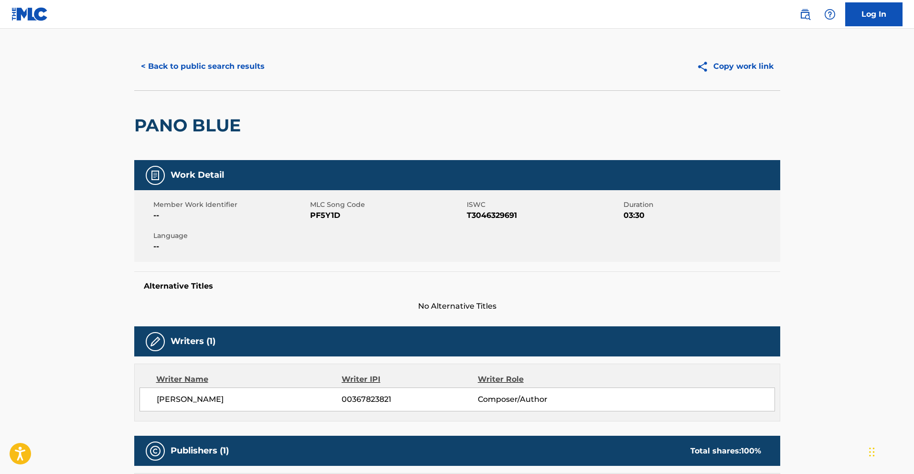
scroll to position [9, 0]
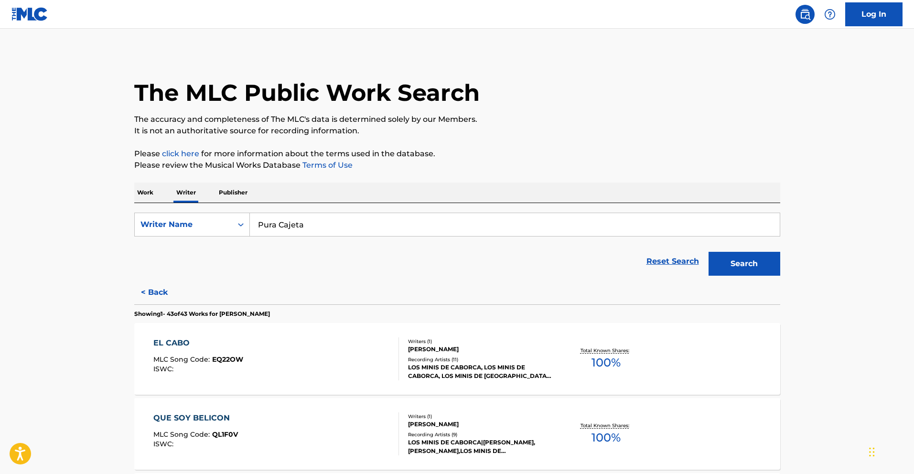
scroll to position [631, 0]
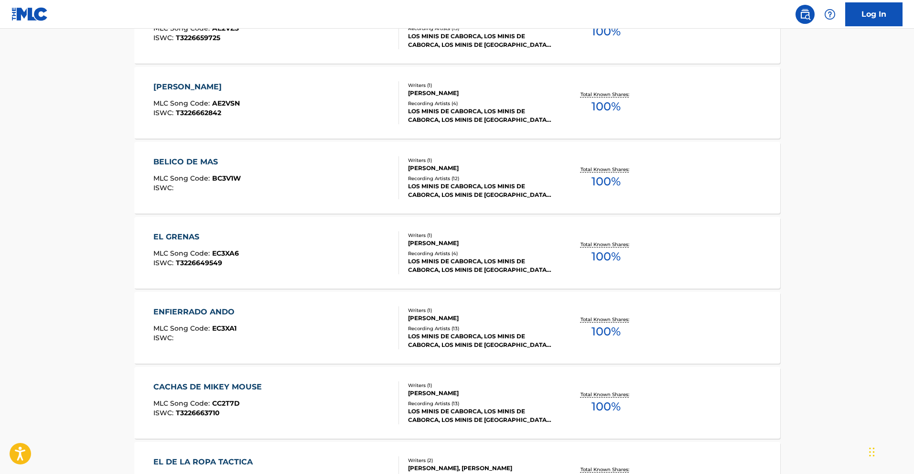
click at [191, 237] on div "EL GRENAS" at bounding box center [195, 236] width 85 height 11
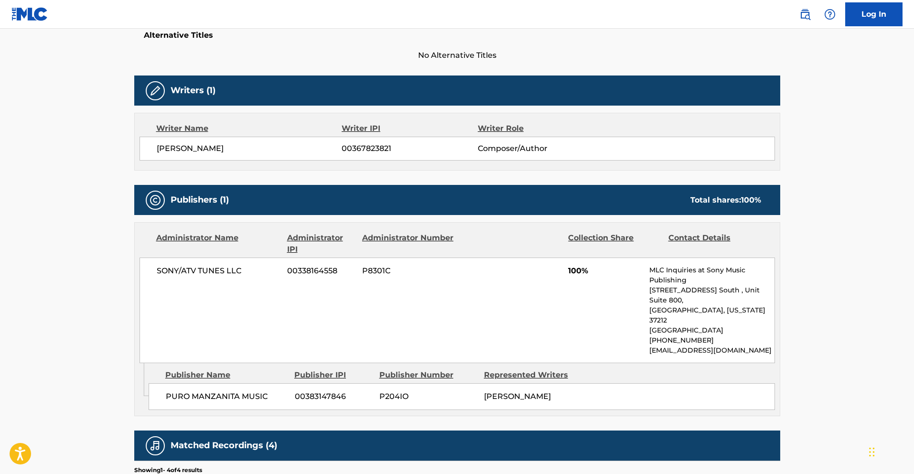
scroll to position [262, 0]
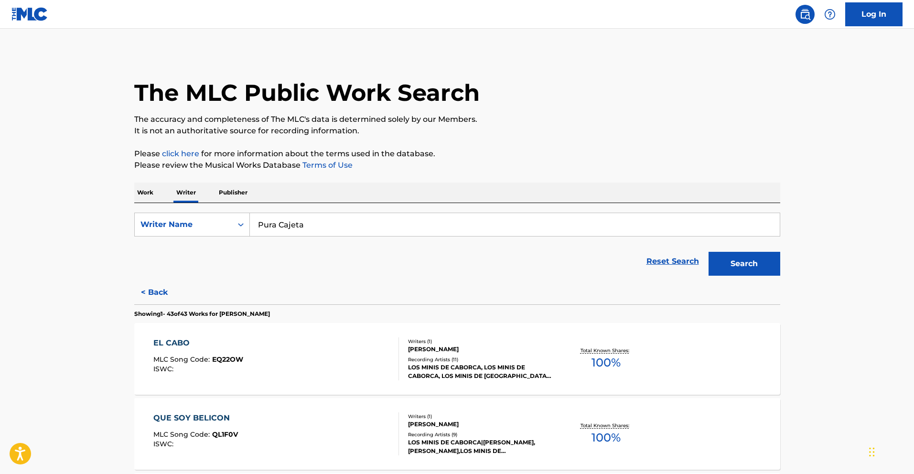
scroll to position [706, 0]
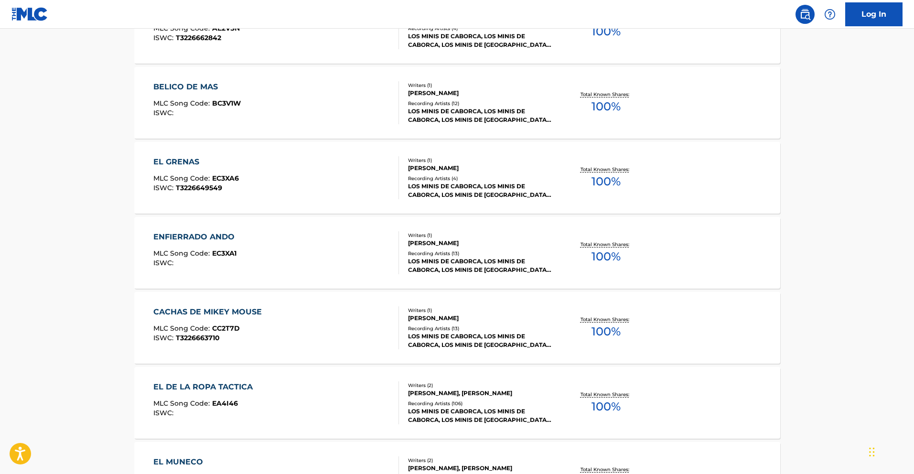
click at [203, 219] on div "ENFIERRADO ANDO MLC Song Code : EC3XA1 ISWC : Writers ( 1 ) [PERSON_NAME] Recor…" at bounding box center [457, 253] width 646 height 72
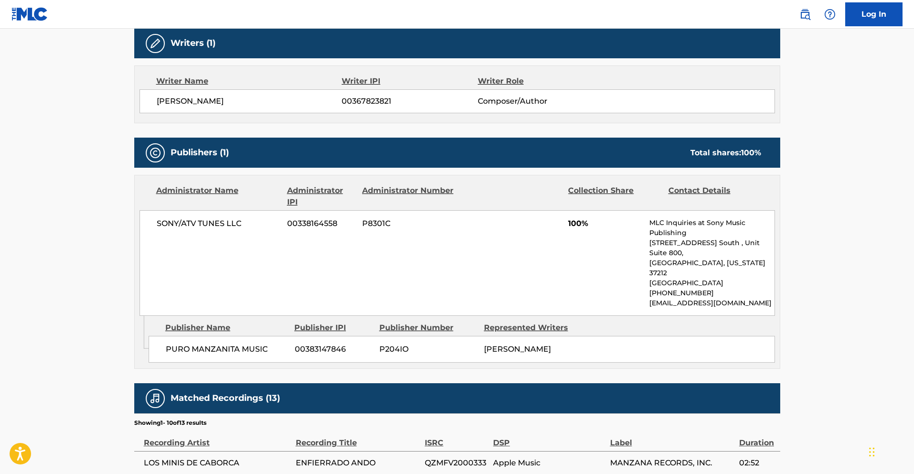
scroll to position [402, 0]
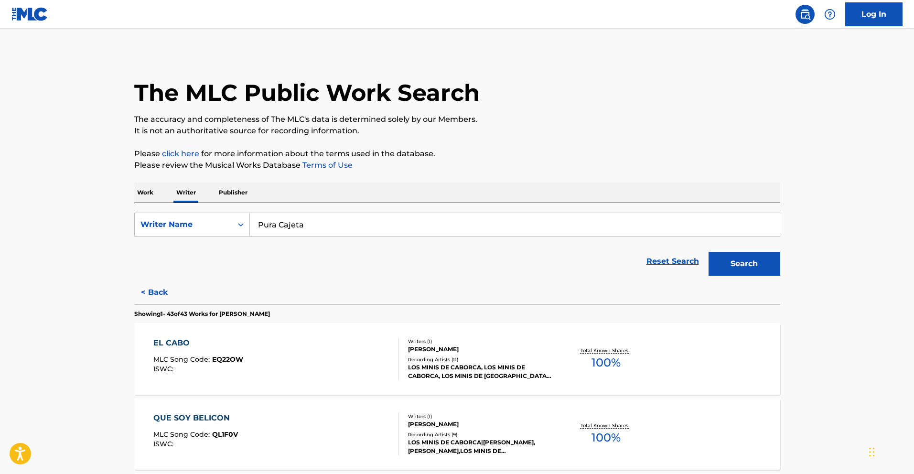
scroll to position [706, 0]
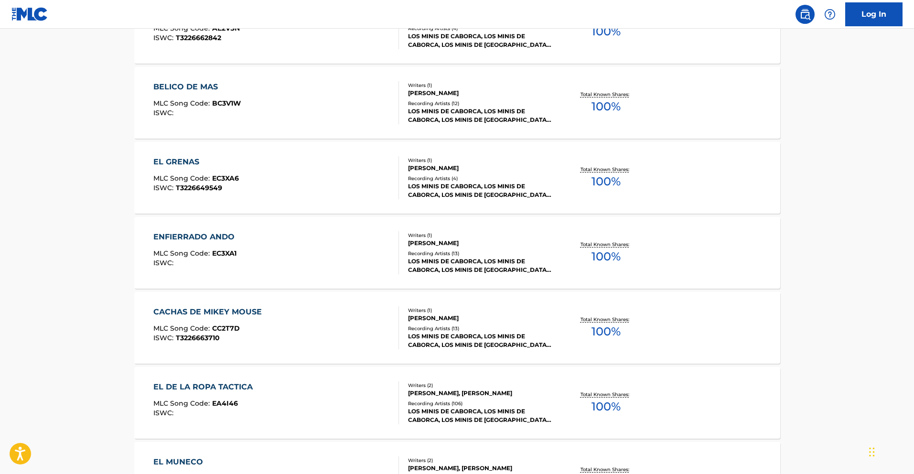
click at [217, 241] on div "ENFIERRADO ANDO" at bounding box center [196, 236] width 86 height 11
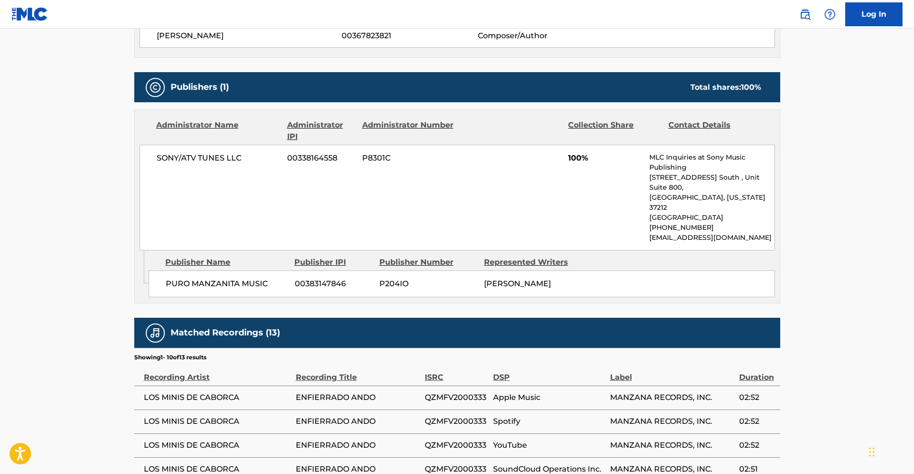
scroll to position [366, 0]
